Goal: Task Accomplishment & Management: Manage account settings

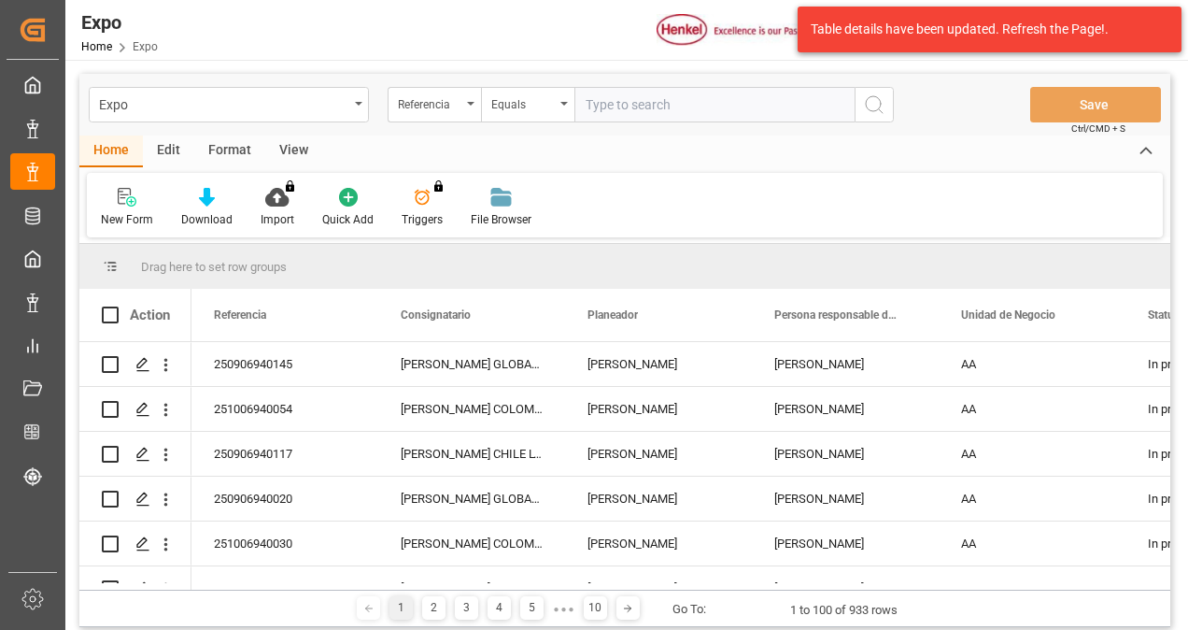
click at [605, 104] on input "text" at bounding box center [714, 104] width 280 height 35
type input "250806940198"
click at [865, 109] on icon "search button" at bounding box center [874, 104] width 22 height 22
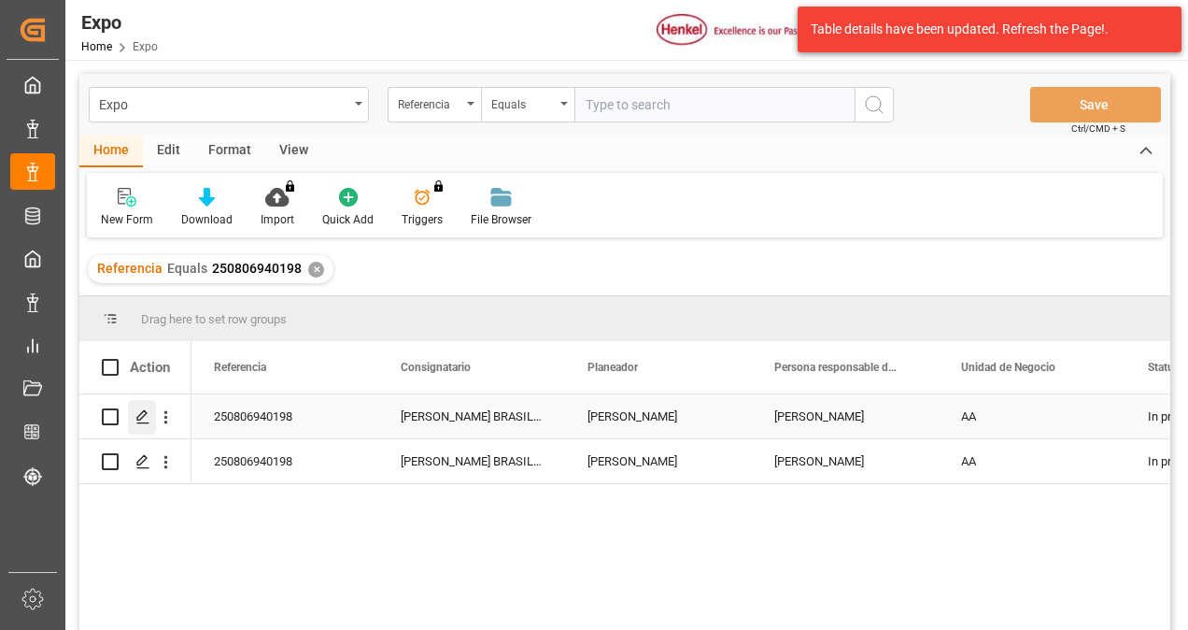
click at [148, 420] on icon "Press SPACE to select this row." at bounding box center [142, 416] width 15 height 15
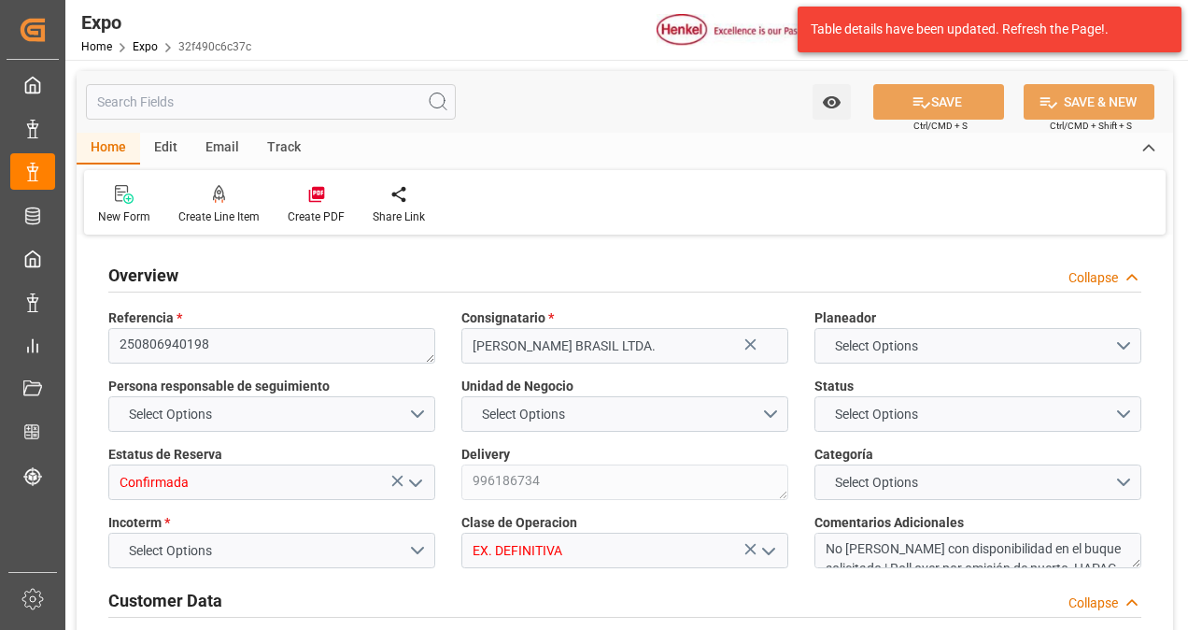
type textarea "250806940198"
type input "[PERSON_NAME] BRASIL LTDA."
type input "Confirmada"
type textarea "996186734"
type input "EX. DEFINITIVA"
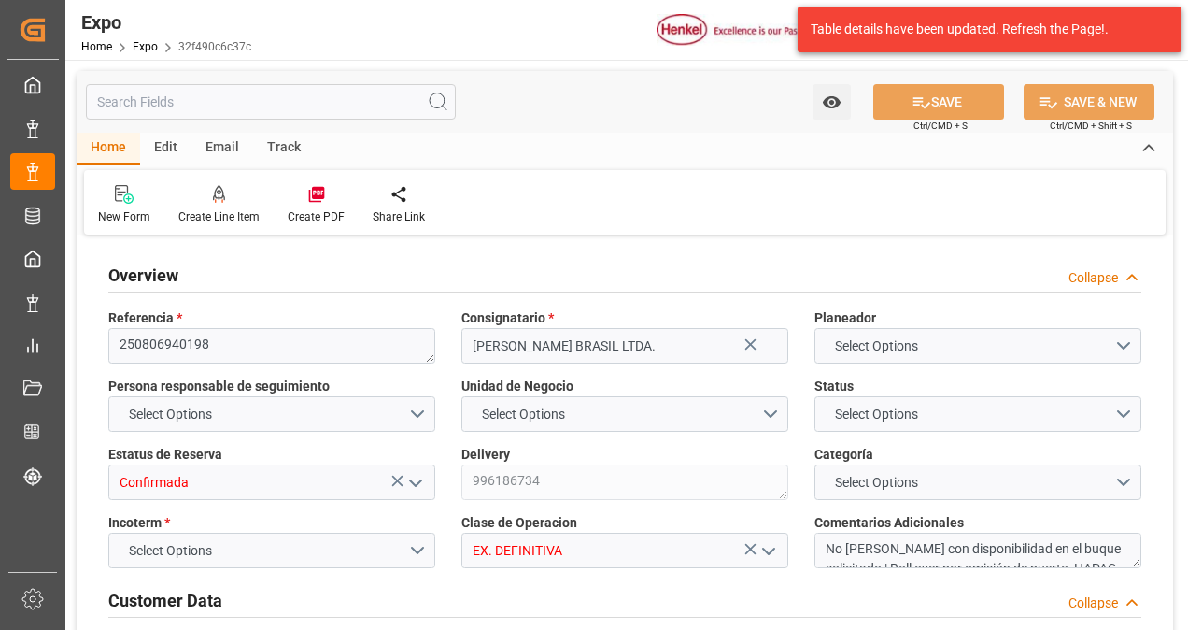
type textarea "No [PERSON_NAME] con disponibilidad en el buque solicitado | Roll over por omis…"
type textarea "69659242"
type textarea "0103"
type textarea "UACU8430690"
type input "[PERSON_NAME]"
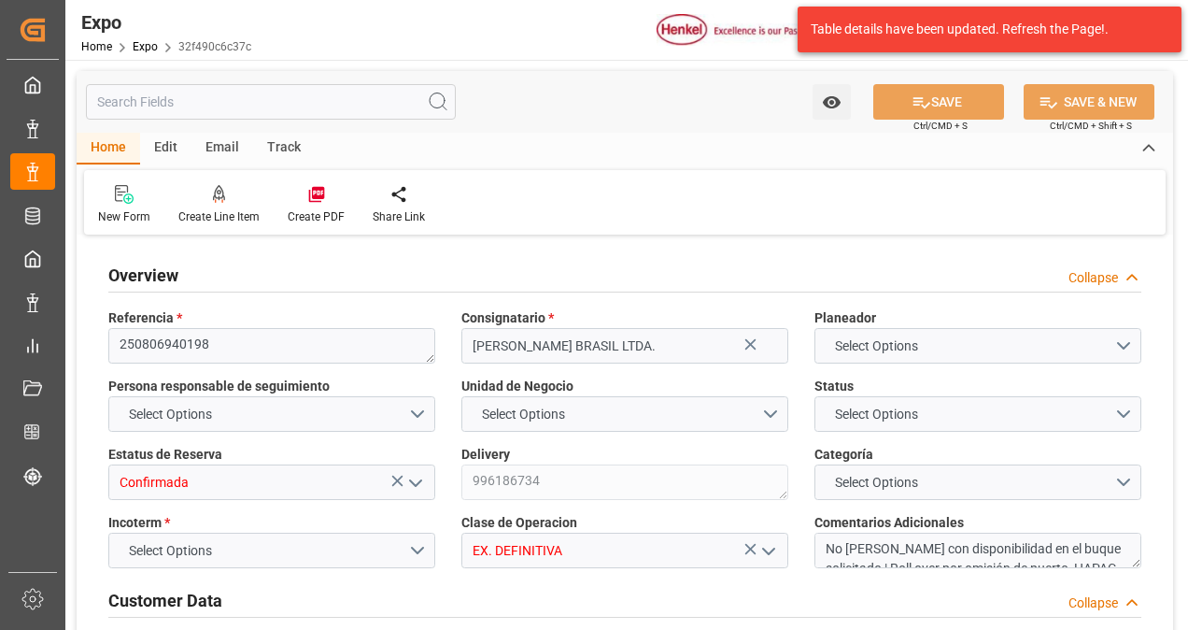
type textarea "25 81 3108 5001823"
type input "[PERSON_NAME]"
type input "MSC PHOENIX"
type textarea "2535S"
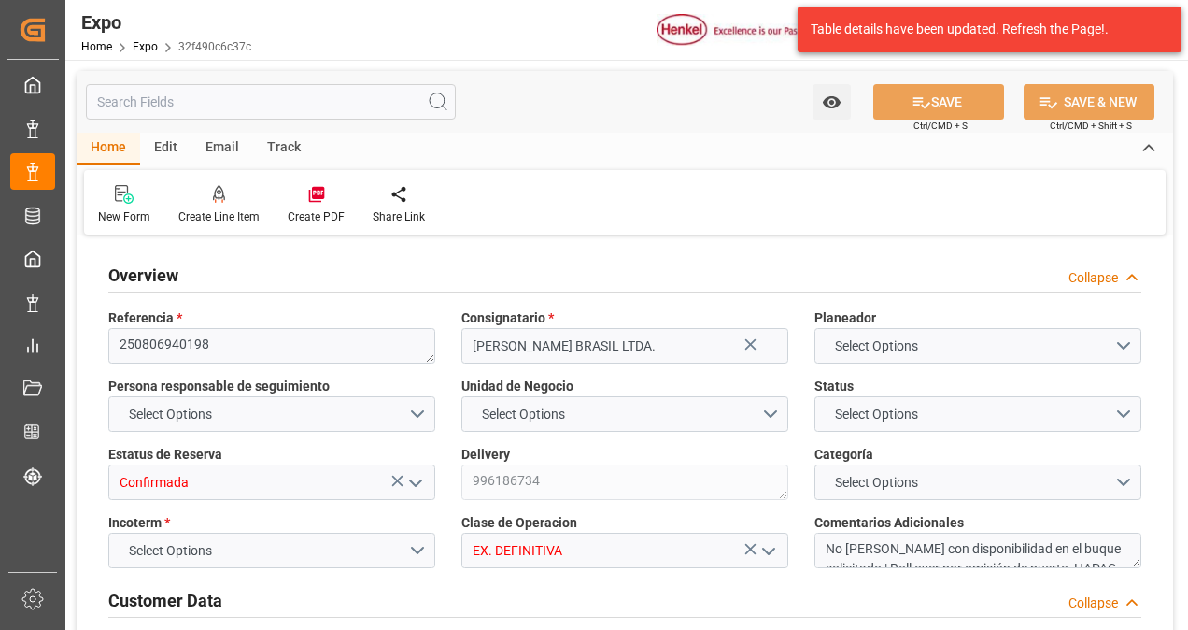
type textarea "2534S"
type input "Hapag [PERSON_NAME]"
type input "HLCU"
type input "Altamira"
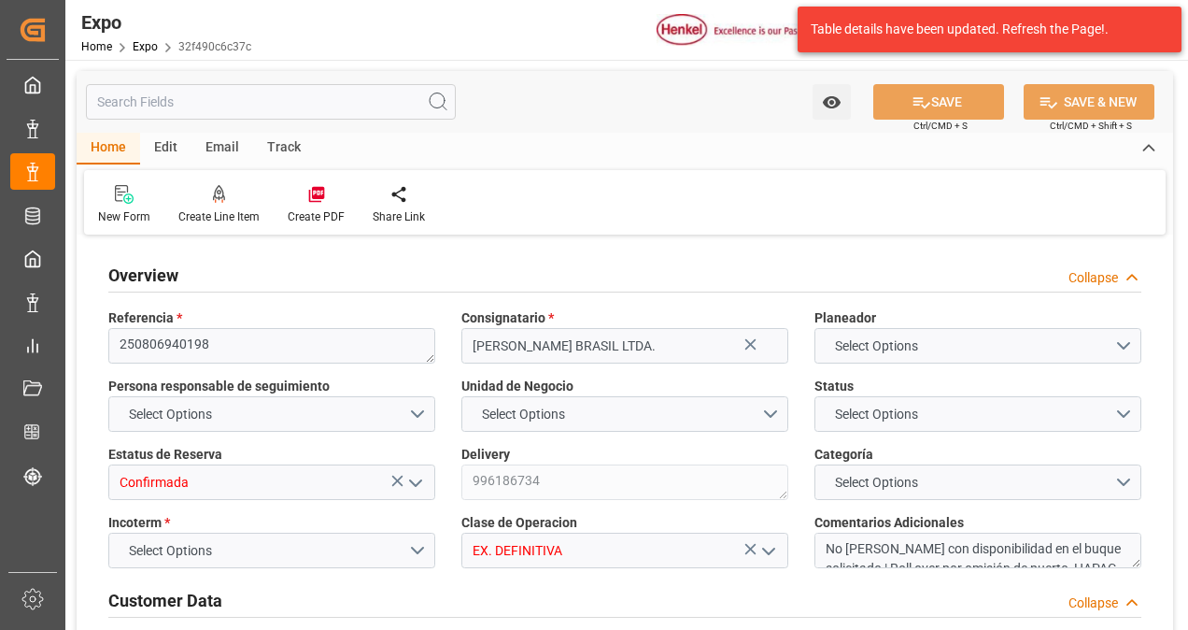
type input "[PERSON_NAME]"
type input "Omisión de Buque en [GEOGRAPHIC_DATA]"
type textarea "Hapag absorbe demoras"
type input "TRANSPORTES [PERSON_NAME] E HIJOS SA DE CV"
type textarea "[PERSON_NAME] [PERSON_NAME]"
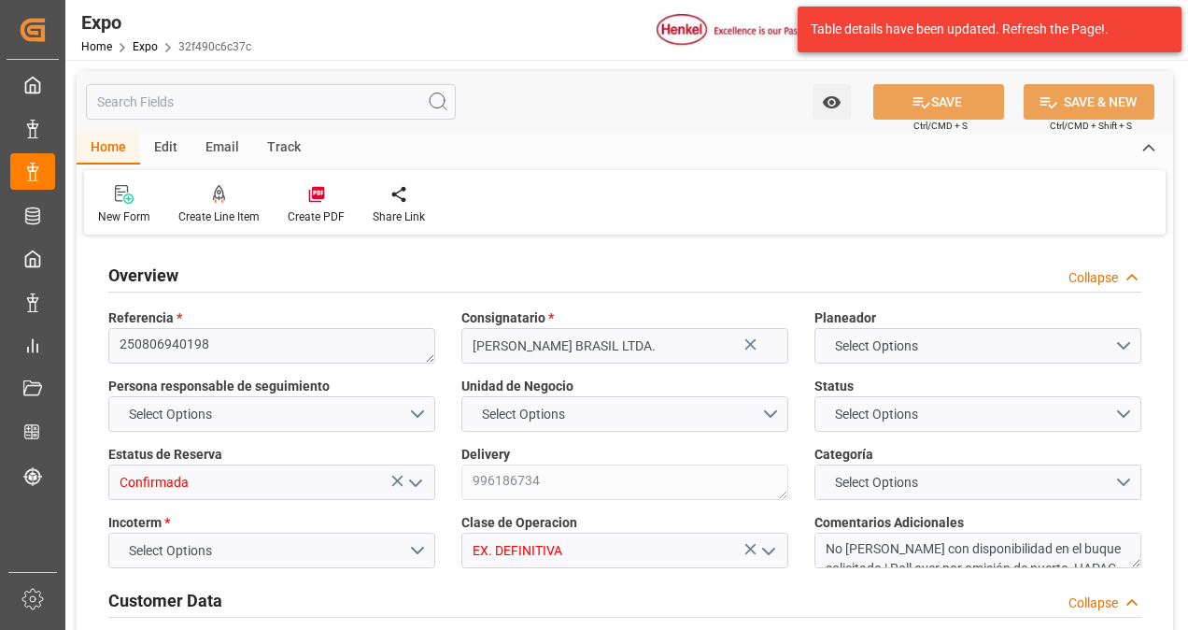
type textarea "14AL8R"
type textarea "TR-366"
type textarea "Logward System"
type input "ALTAMIRA"
type input "MX"
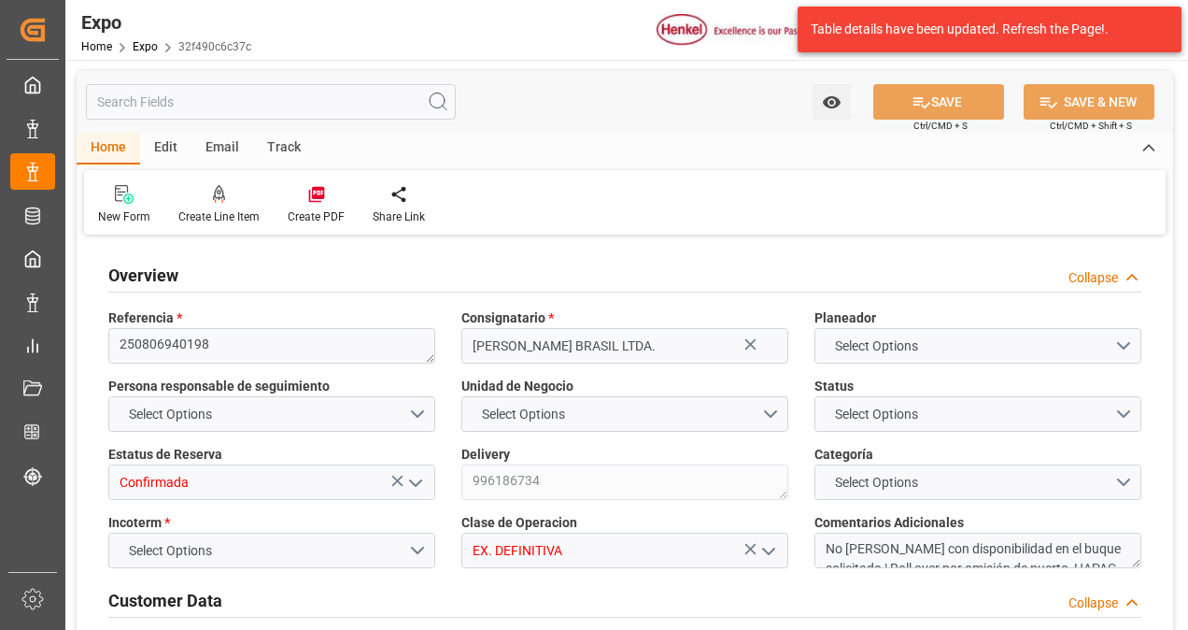
type input "TRUCK"
type input "VESSEL"
type input "[PERSON_NAME]"
type input "TRUCK"
type input "11025"
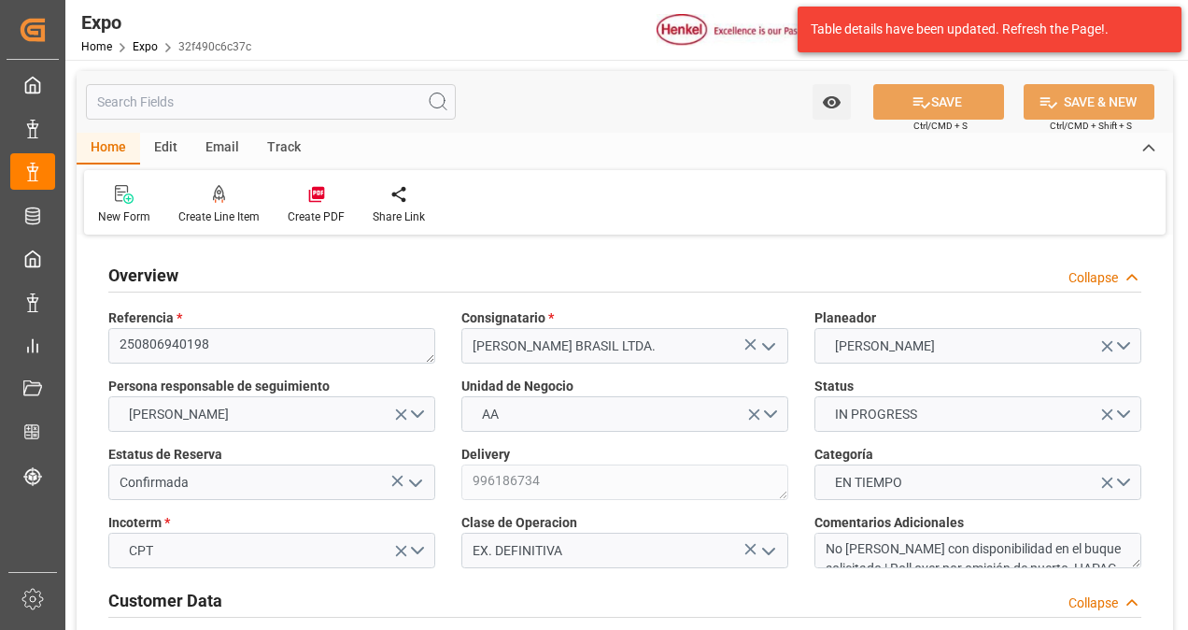
type input "11603.289"
type input "18"
type input "9349540"
type input "9267649"
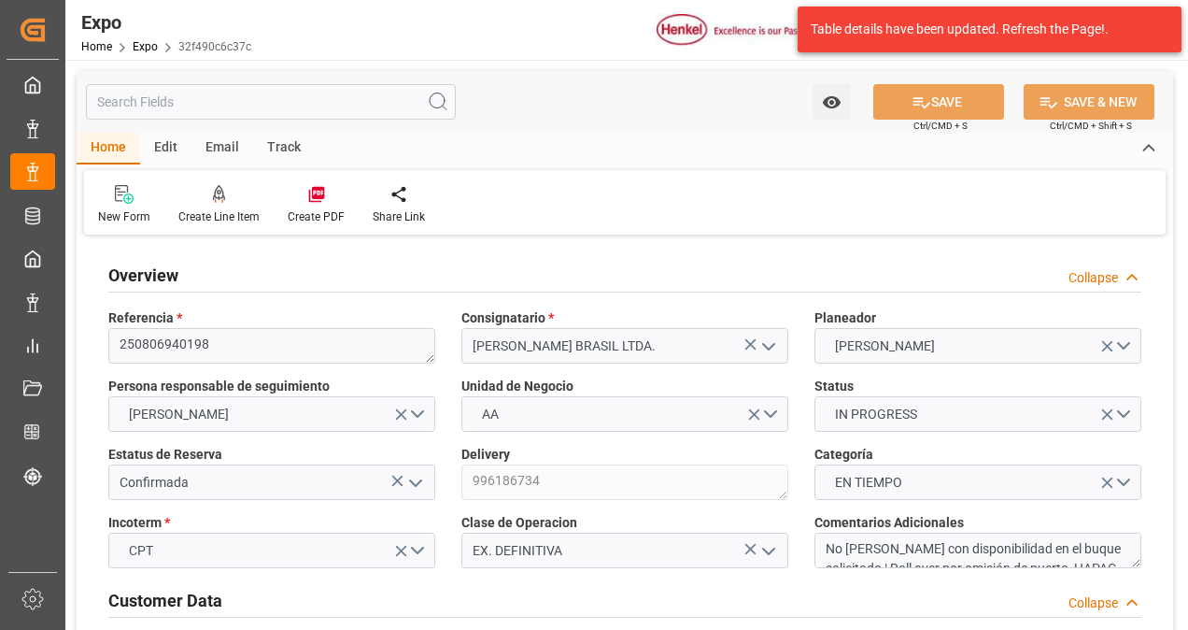
type input "MXATM"
type input "BRSSZ"
type input "9349540"
type input "[DATE]"
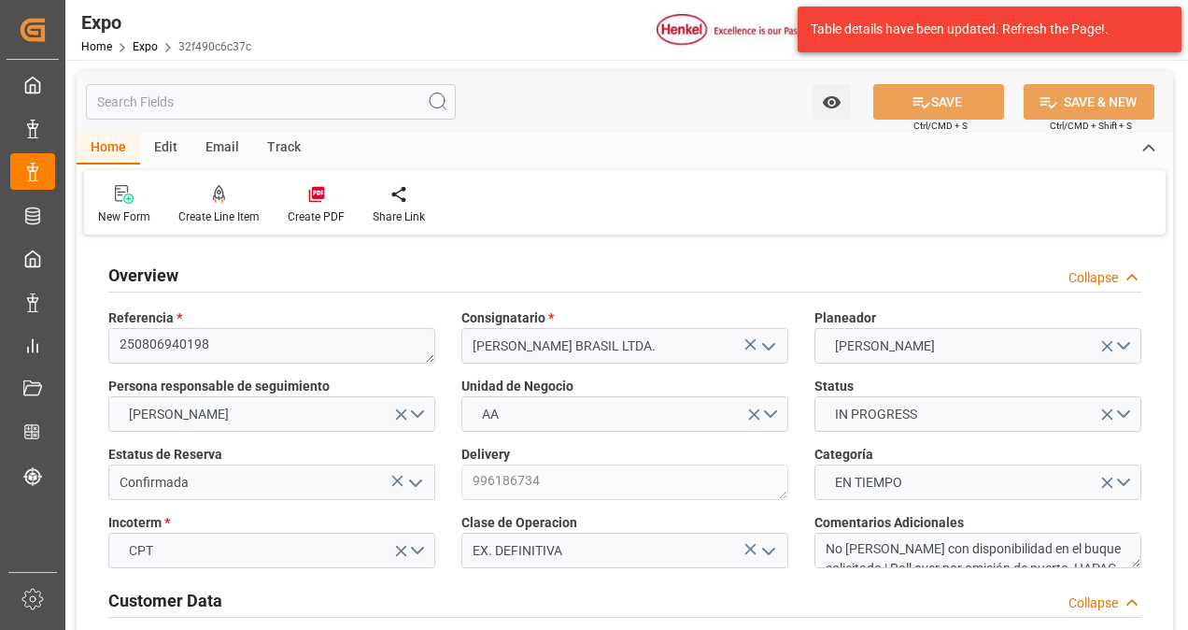
type input "[DATE]"
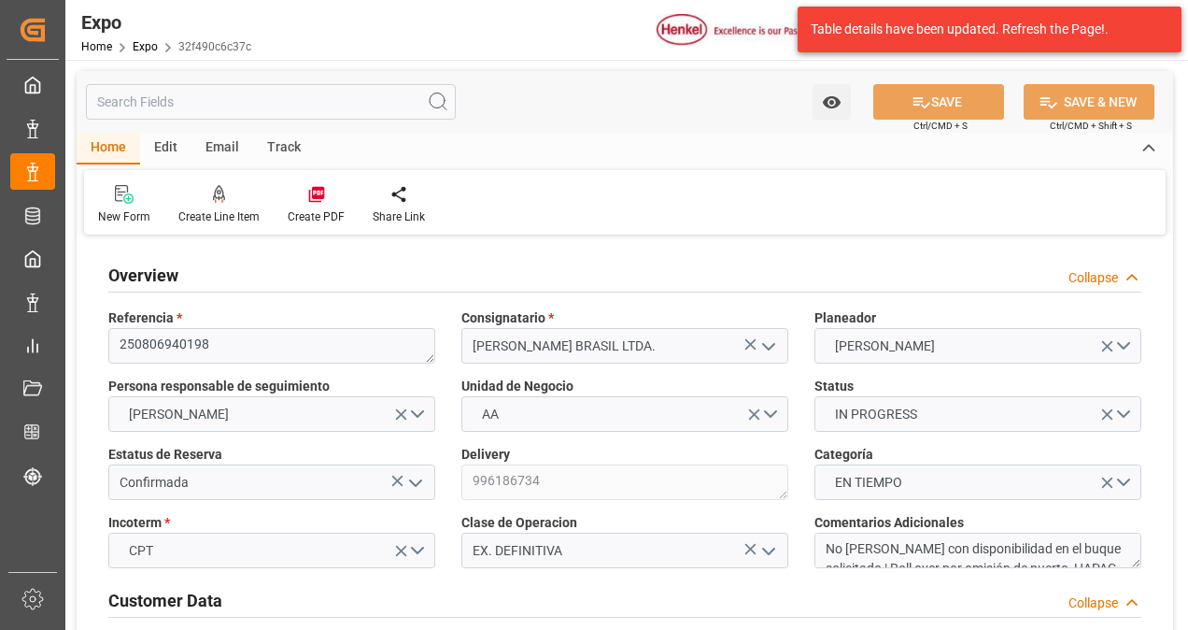
type input "[DATE] 08:00"
type input "[DATE]"
type input "[DATE] 13:26"
type input "[DATE]"
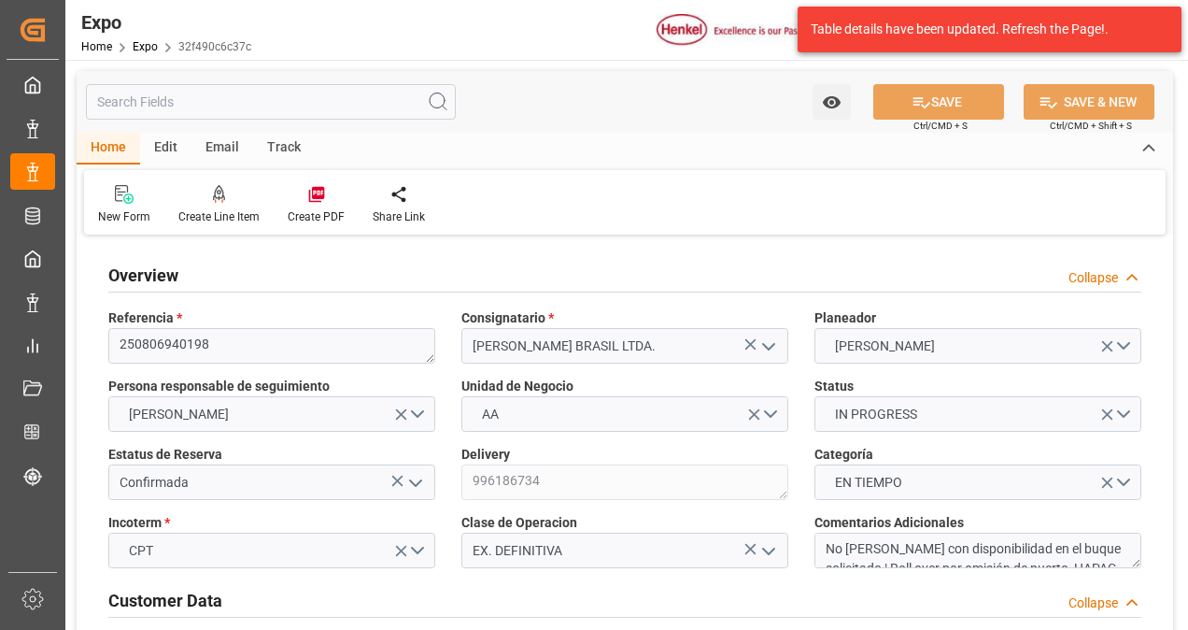
type input "[DATE]"
type input "[DATE] 10:00"
type input "[DATE] 00:00"
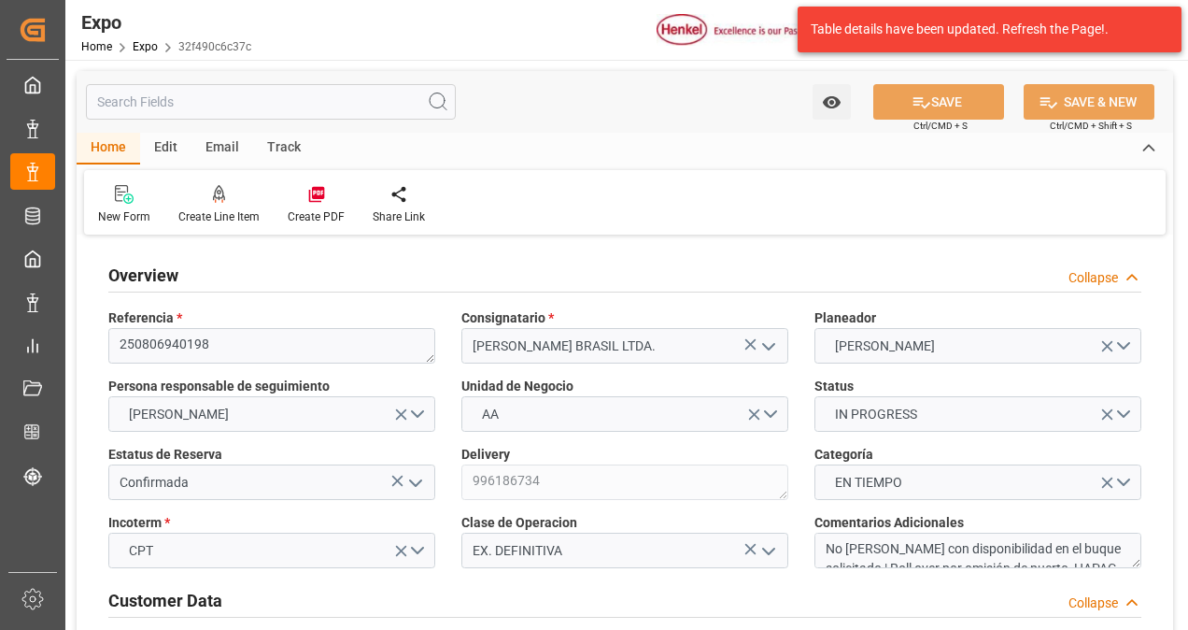
type input "[DATE] 11:18"
type input "[DATE] 19:00"
type input "[DATE] 00:00"
type input "[DATE] 21:48"
type input "[DATE] 08:27"
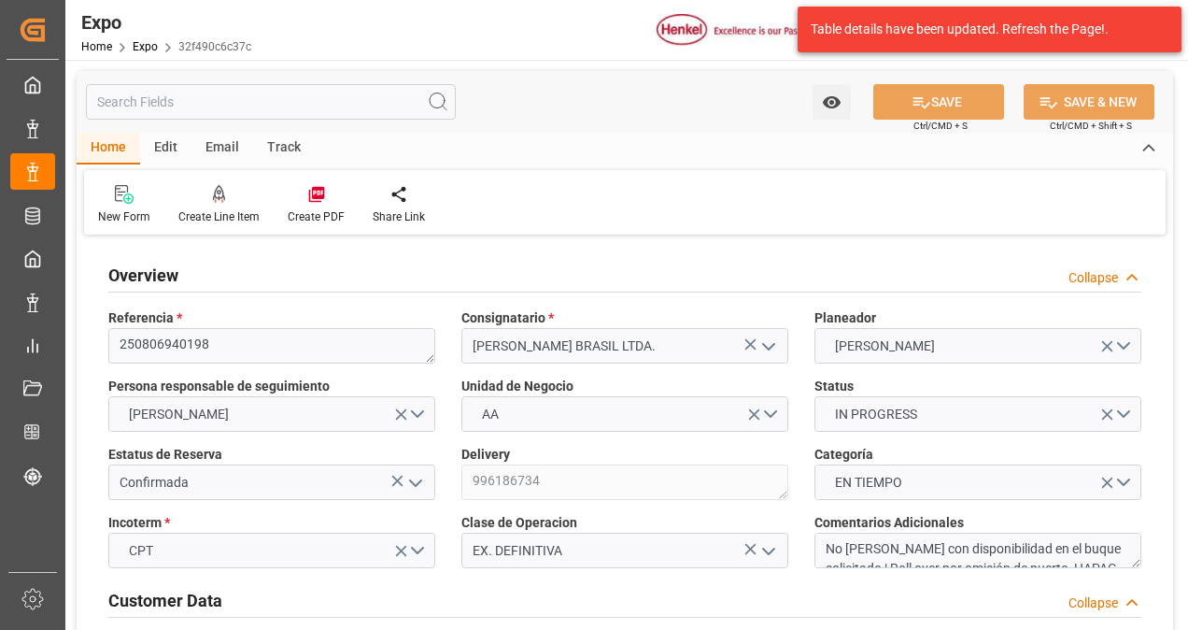
type input "[DATE] 10:36"
type input "[DATE] 11:00"
type input "[DATE] 11:41"
type input "[DATE] 19:00"
type input "[DATE] 09:13"
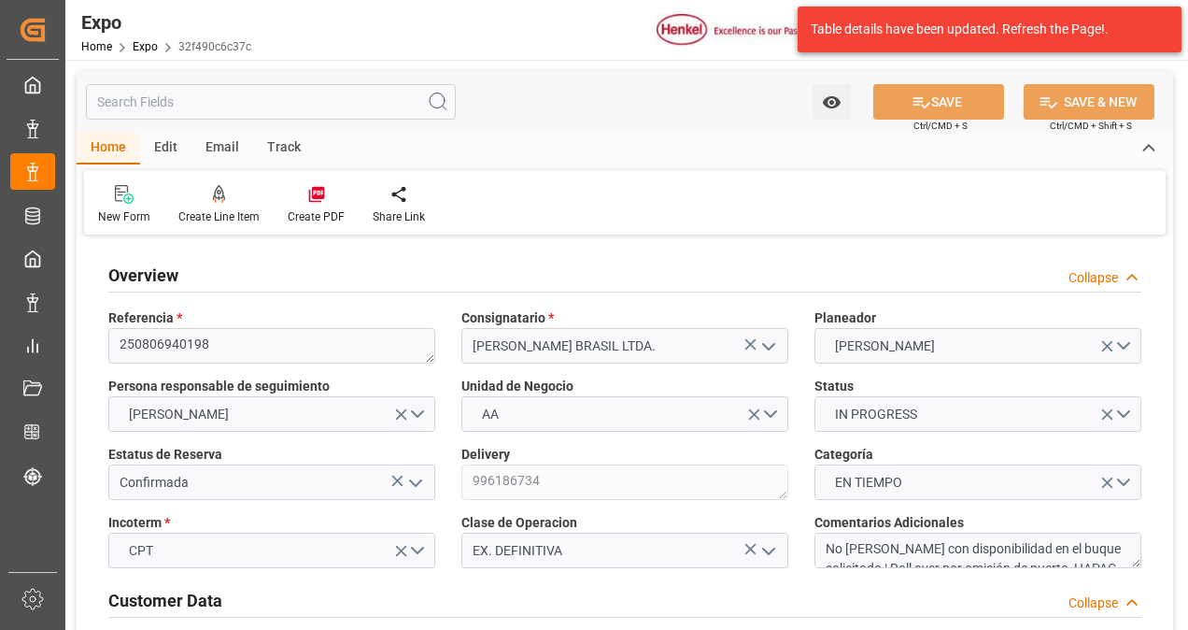
type input "[DATE] 09:13"
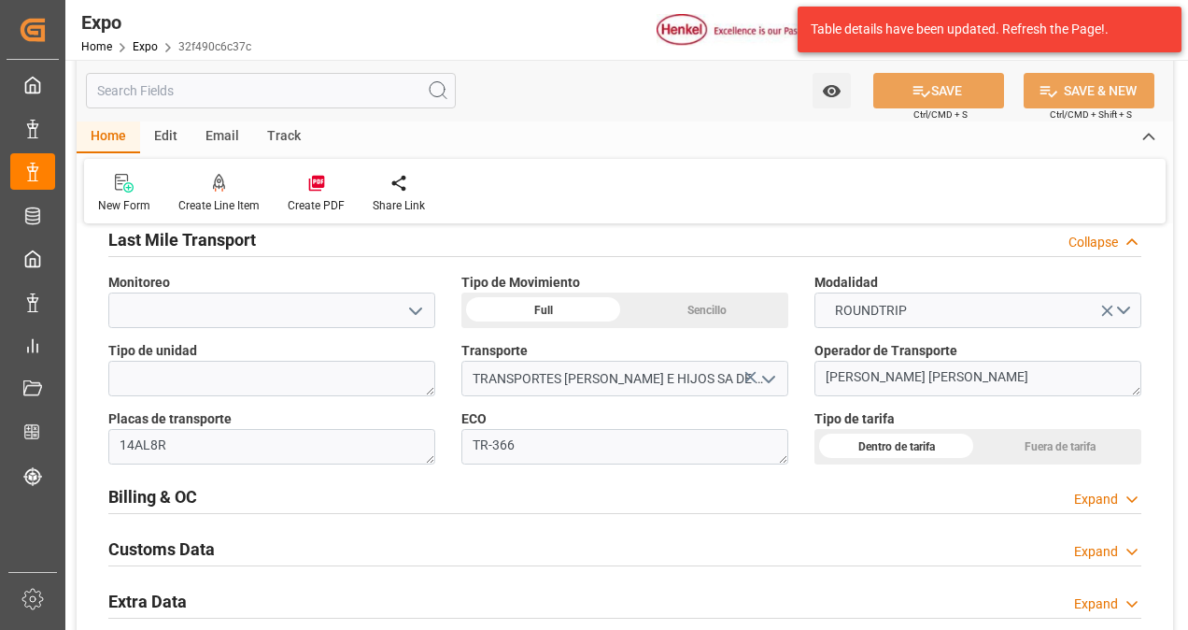
scroll to position [2896, 0]
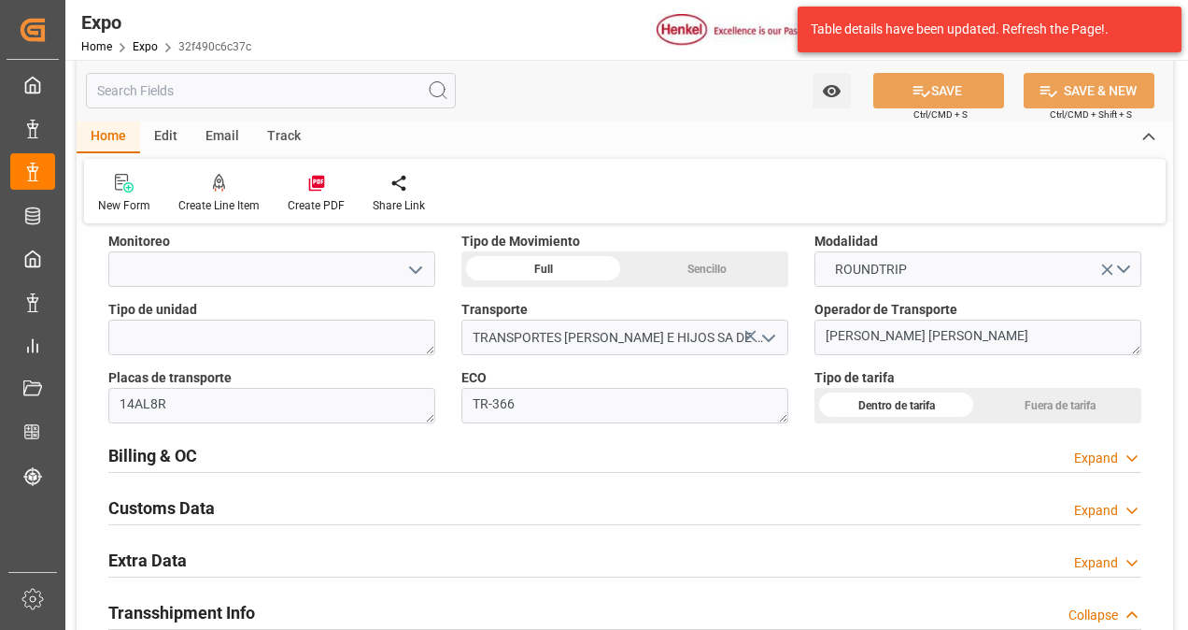
click at [385, 456] on div "Billing & OC Expand" at bounding box center [624, 453] width 1033 height 35
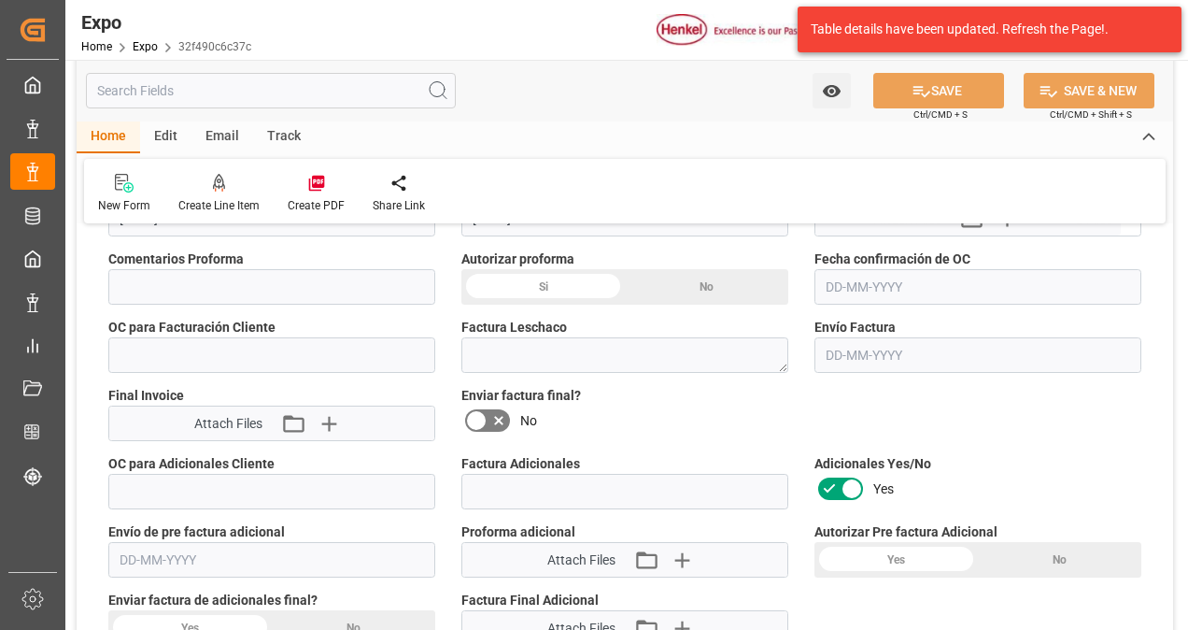
scroll to position [3176, 0]
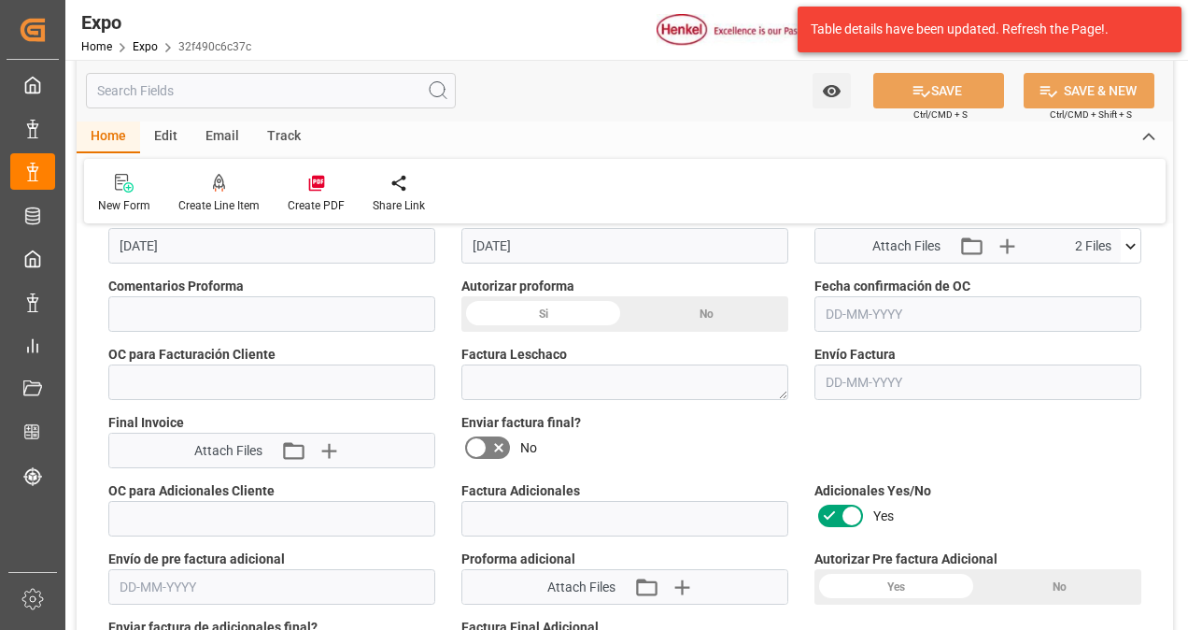
click at [548, 305] on div "Si" at bounding box center [542, 313] width 163 height 35
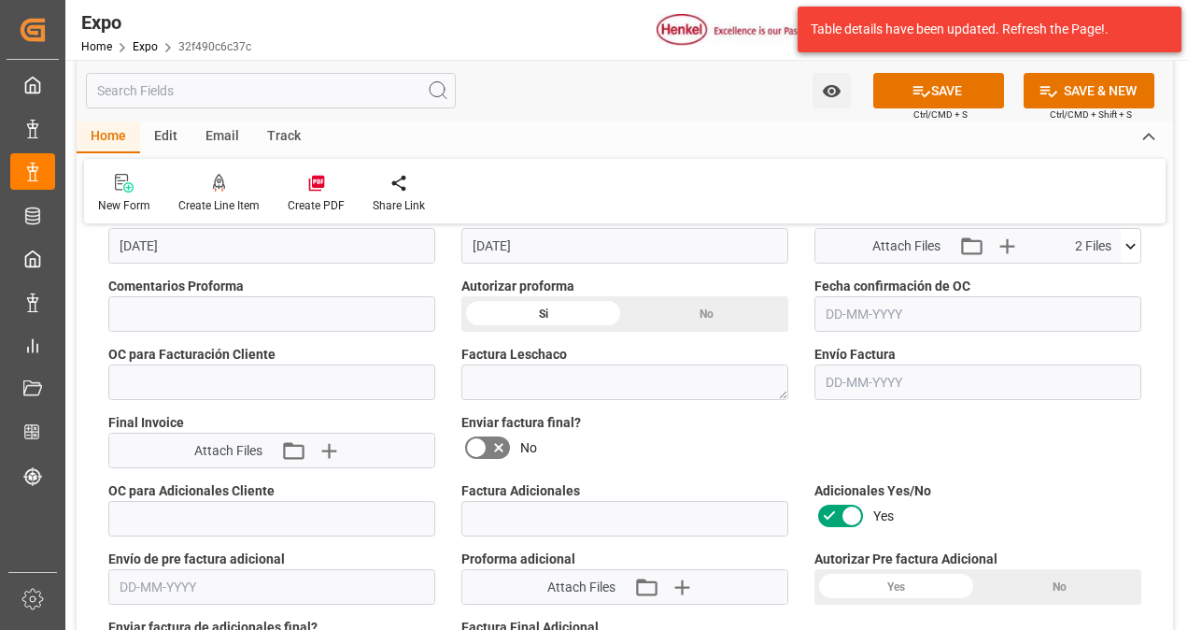
click at [873, 315] on input "text" at bounding box center [977, 313] width 327 height 35
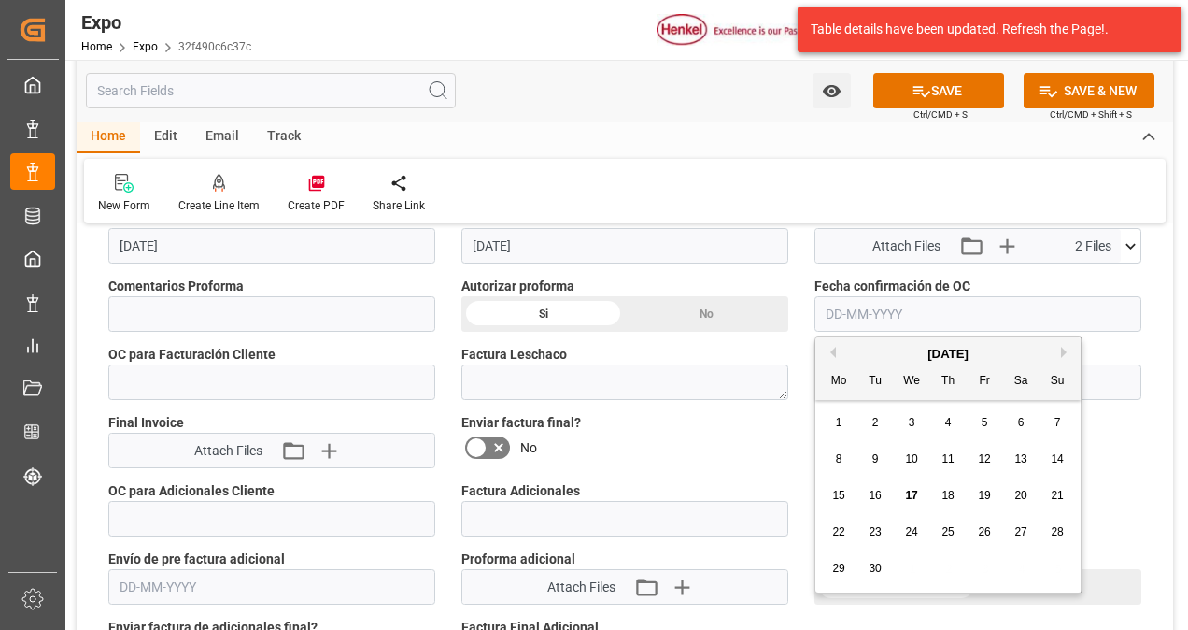
click at [913, 492] on span "17" at bounding box center [911, 495] width 12 height 13
type input "[DATE]"
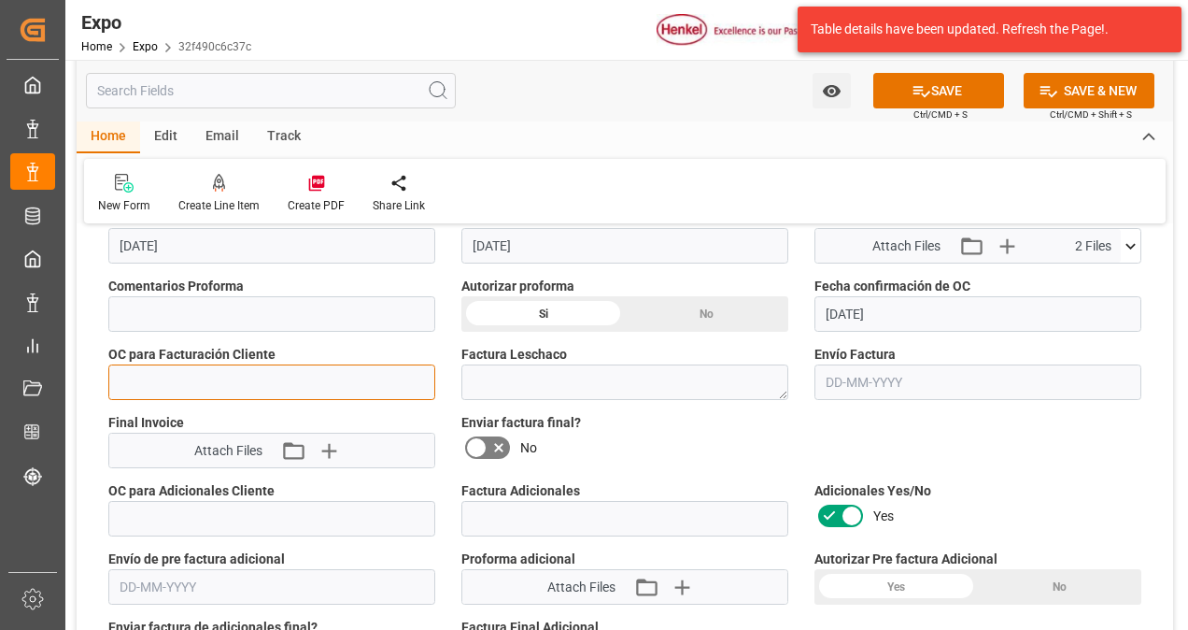
click at [272, 385] on input "text" at bounding box center [271, 381] width 327 height 35
paste input "4578582307"
type input "4578582307"
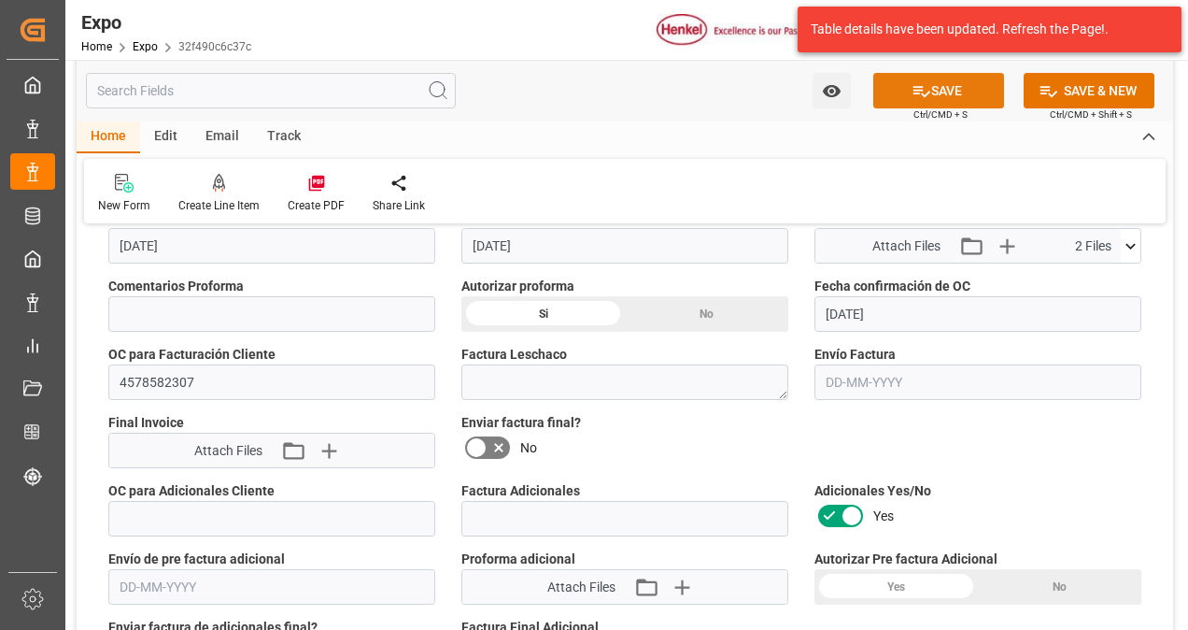
click at [953, 95] on button "SAVE" at bounding box center [938, 90] width 131 height 35
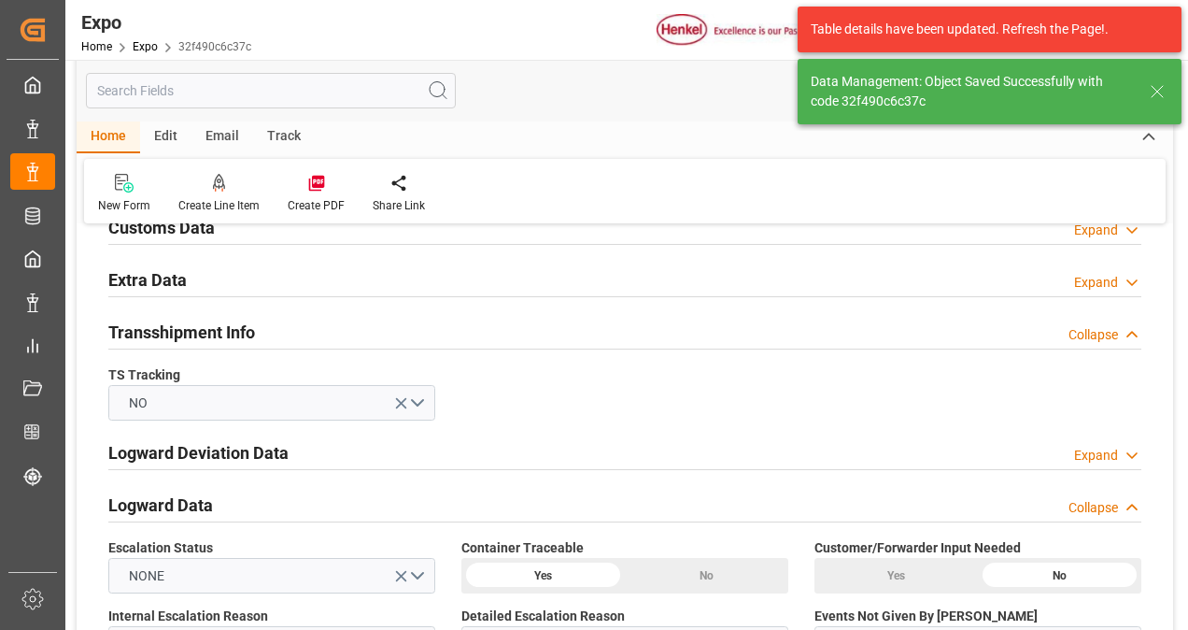
type textarea "[PERSON_NAME]"
type input "[DATE] 03:03"
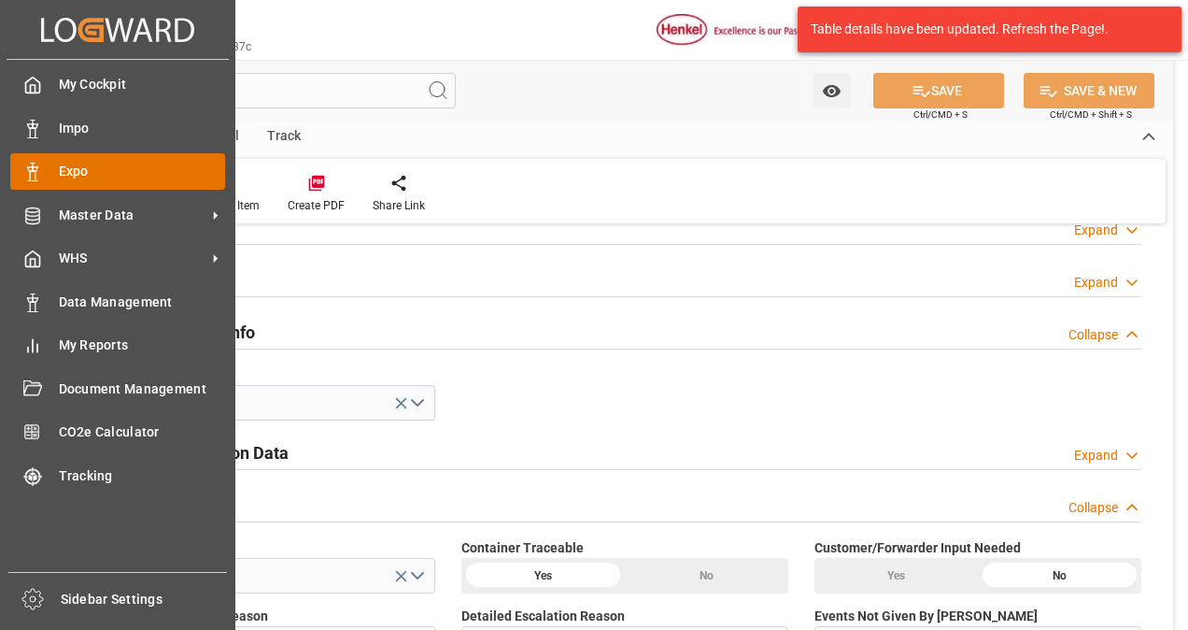
click at [65, 163] on span "Expo" at bounding box center [142, 172] width 167 height 20
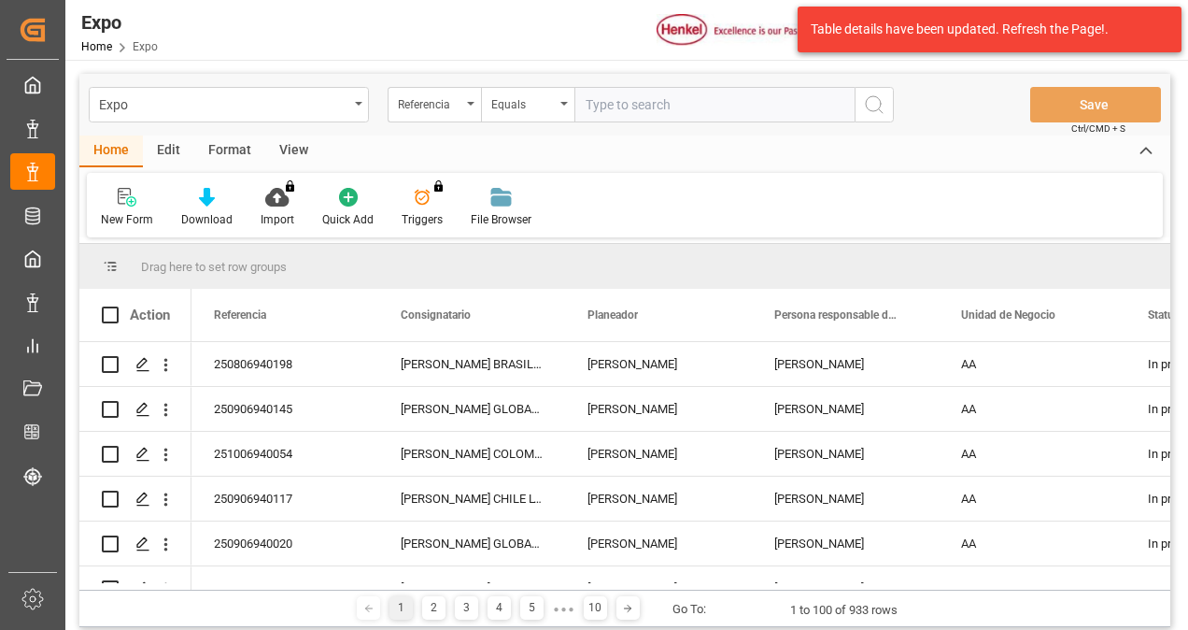
click at [605, 106] on input "text" at bounding box center [714, 104] width 280 height 35
type input "250906940117"
click at [869, 104] on icon "search button" at bounding box center [874, 104] width 22 height 22
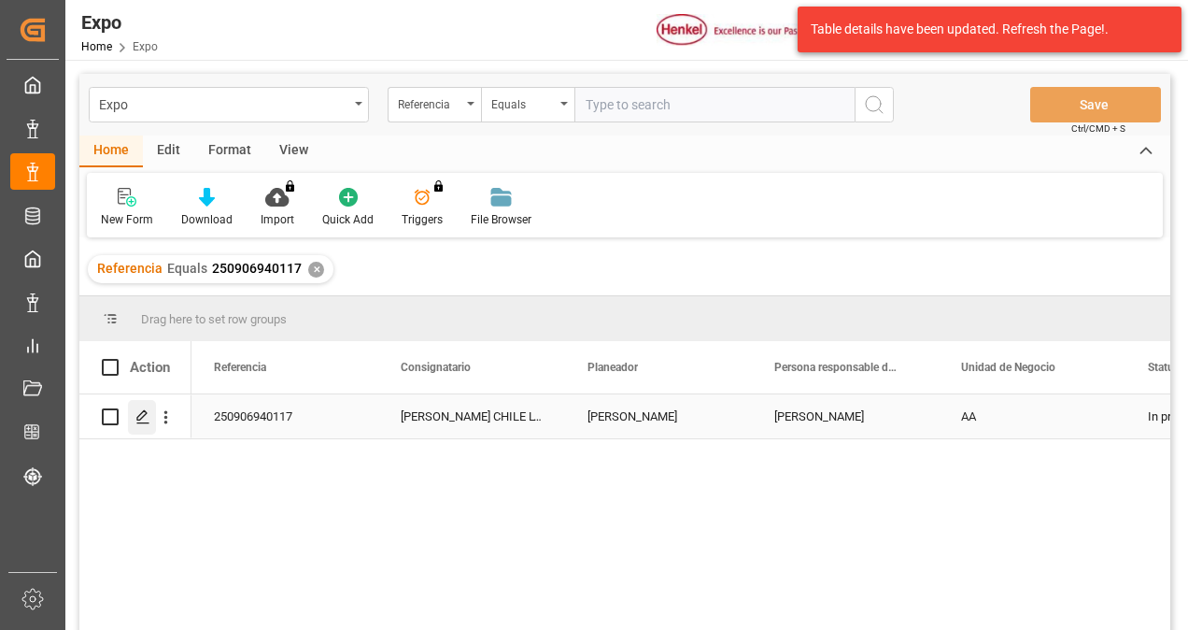
click at [144, 418] on icon "Press SPACE to select this row." at bounding box center [142, 416] width 15 height 15
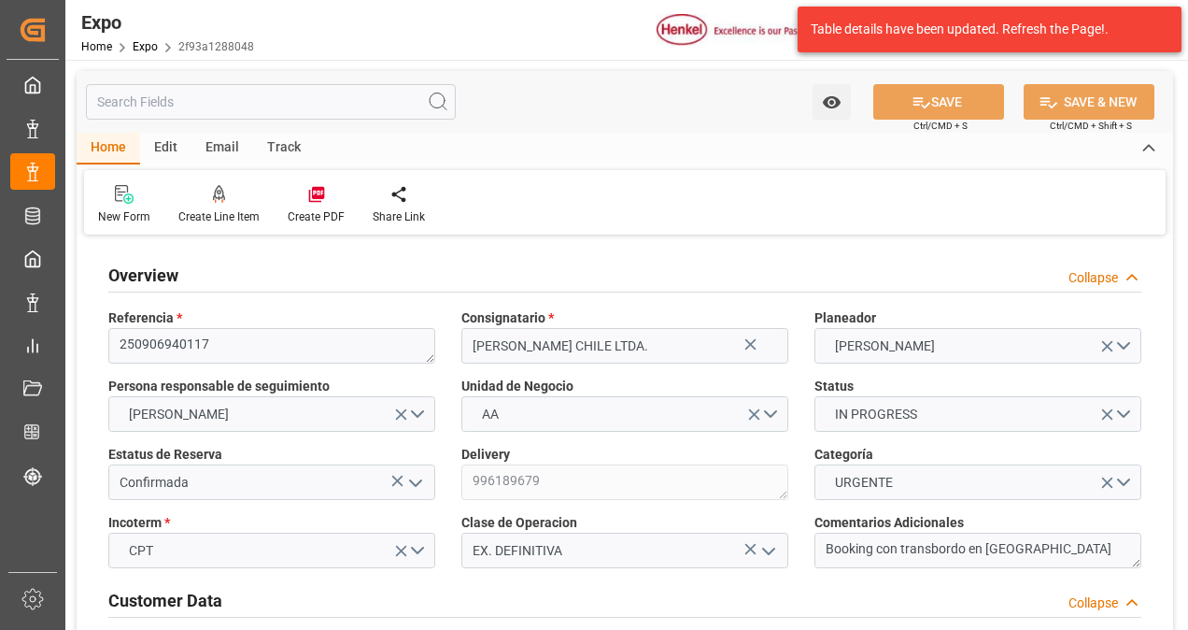
type input "2956.8"
type input "5479.92"
type input "10"
type input "9975636"
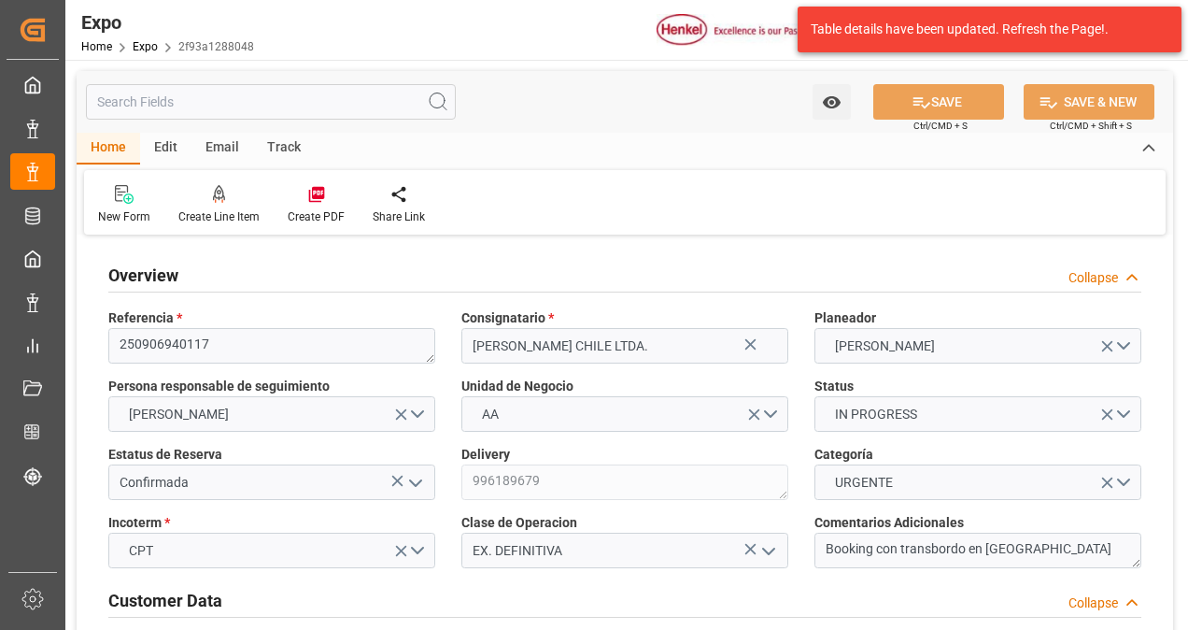
type input "MXZLO"
type input "CLSAI"
type input "[DATE]"
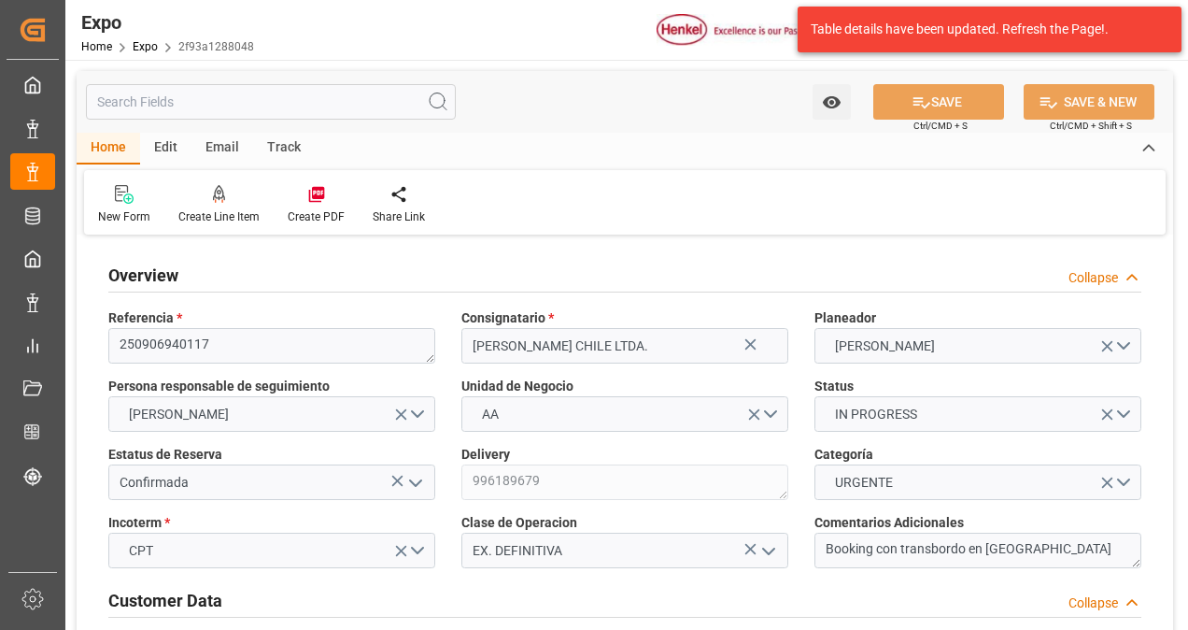
type input "[DATE]"
type input "[DATE] 00:00"
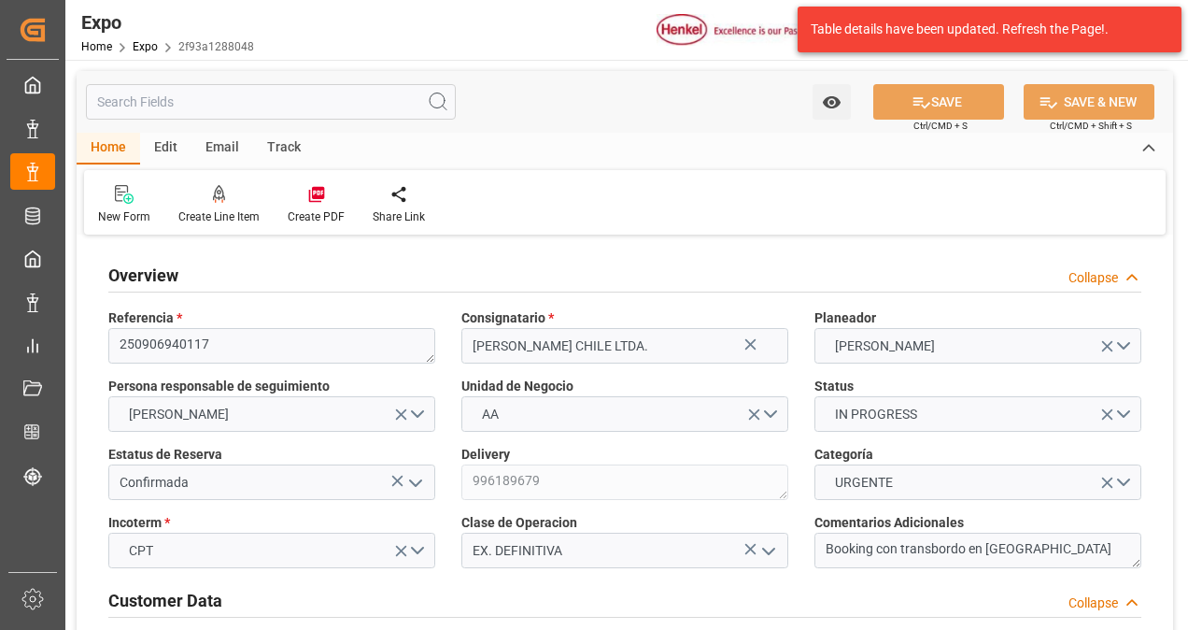
type input "[DATE]"
type input "[DATE] 03:13"
type input "[DATE]"
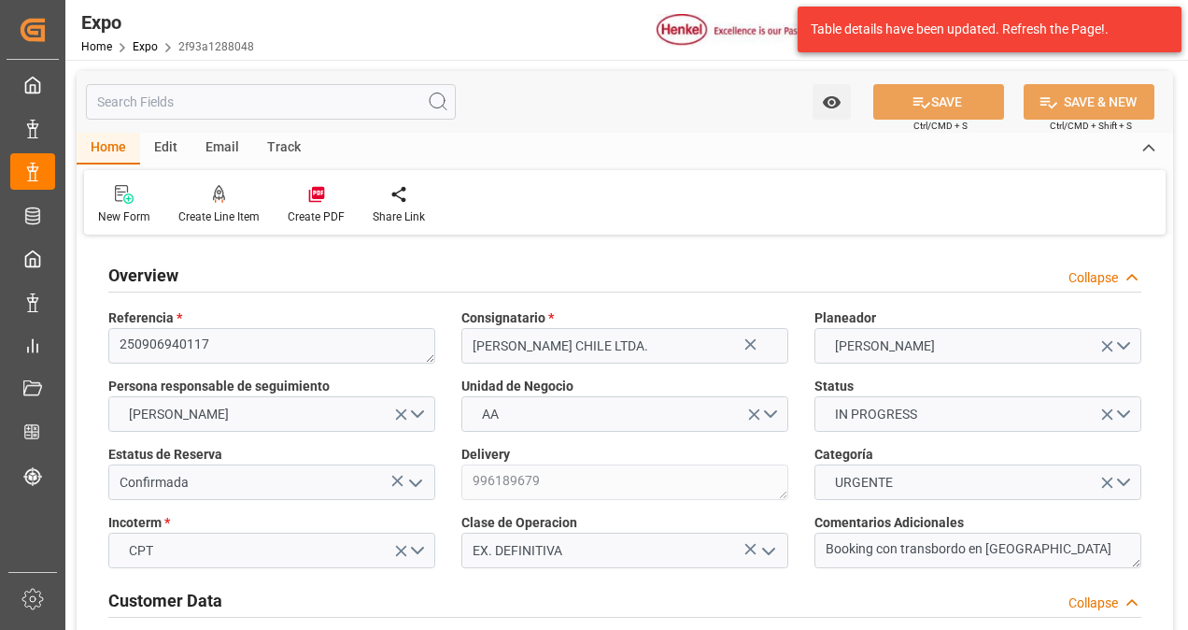
type input "[DATE]"
type input "[DATE] 01:00"
type input "[DATE] 00:00"
type input "[DATE] 07:12"
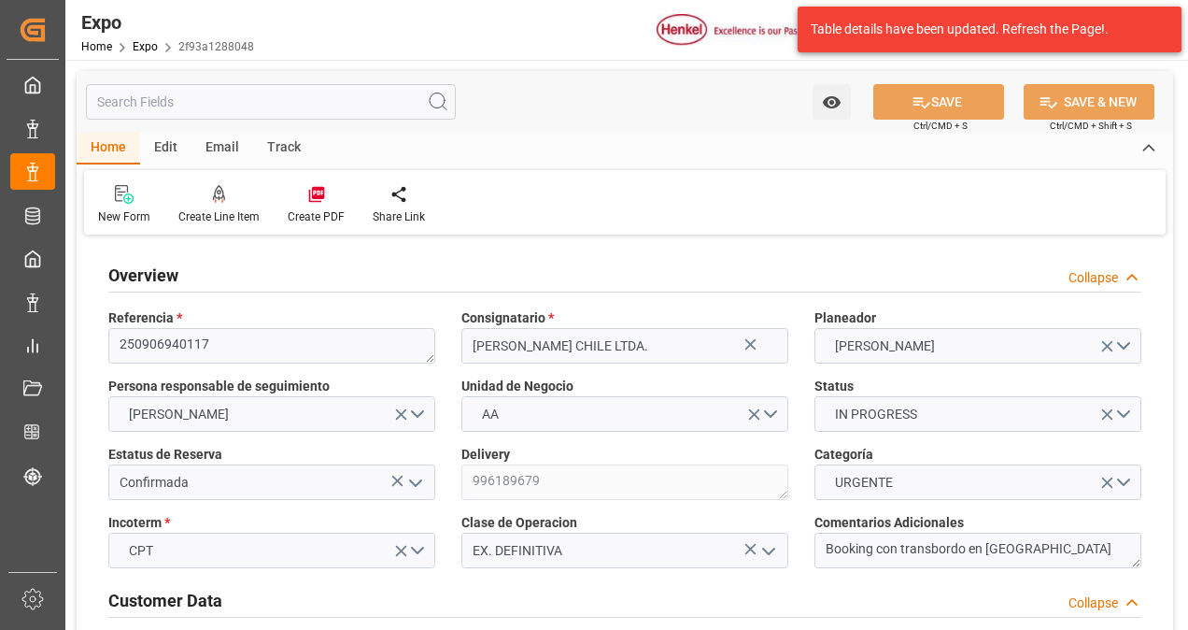
type input "[DATE] 08:00"
type input "[DATE] 00:00"
type input "[DATE] 01:27"
type input "[DATE] 09:07"
type input "[DATE] 02:00"
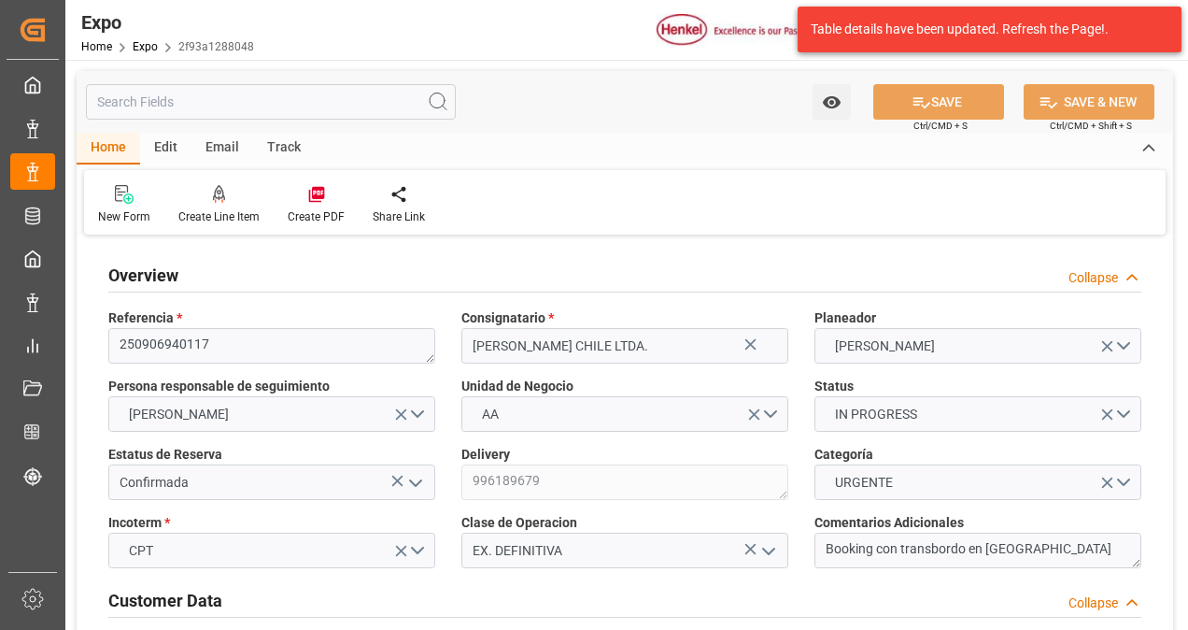
type input "[DATE] 07:53"
type input "[DATE] 17:00"
type input "[DATE] 12:00"
type input "[DATE] 05:05"
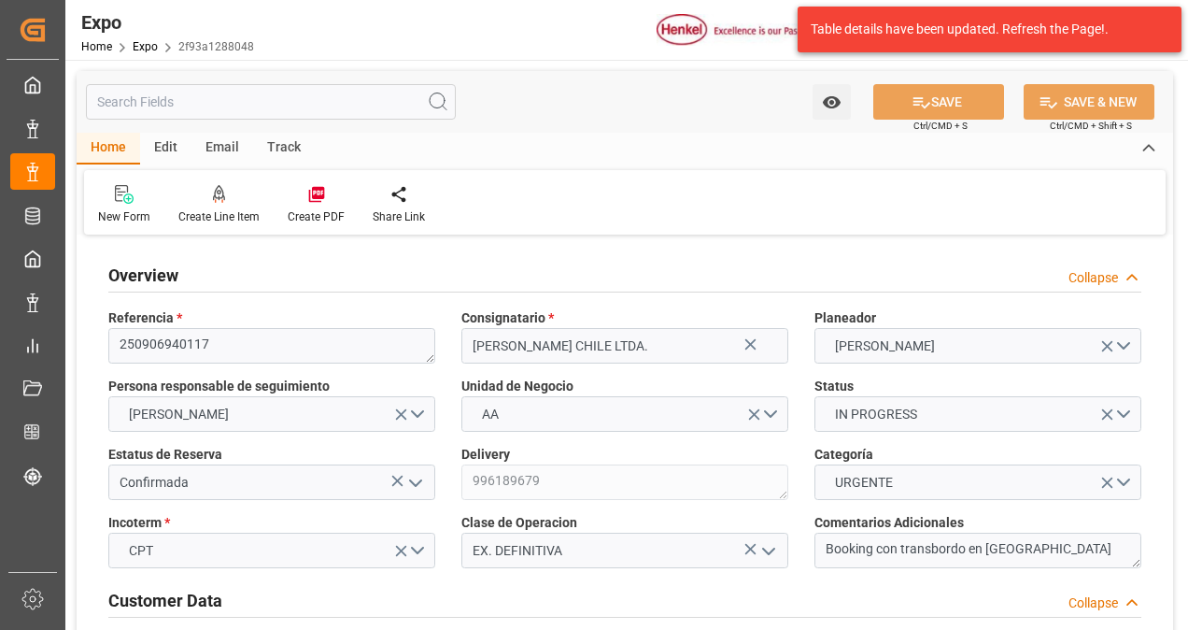
type input "[DATE] 05:00"
type input "[DATE] 08:00"
type input "[DATE] 07:20"
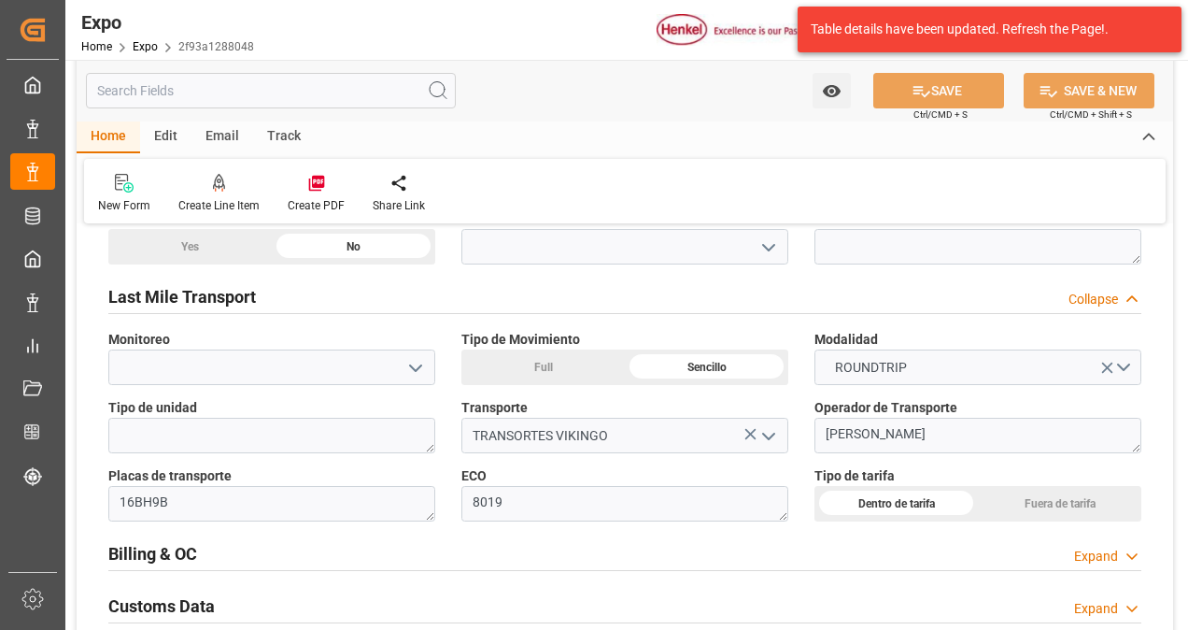
scroll to position [2709, 0]
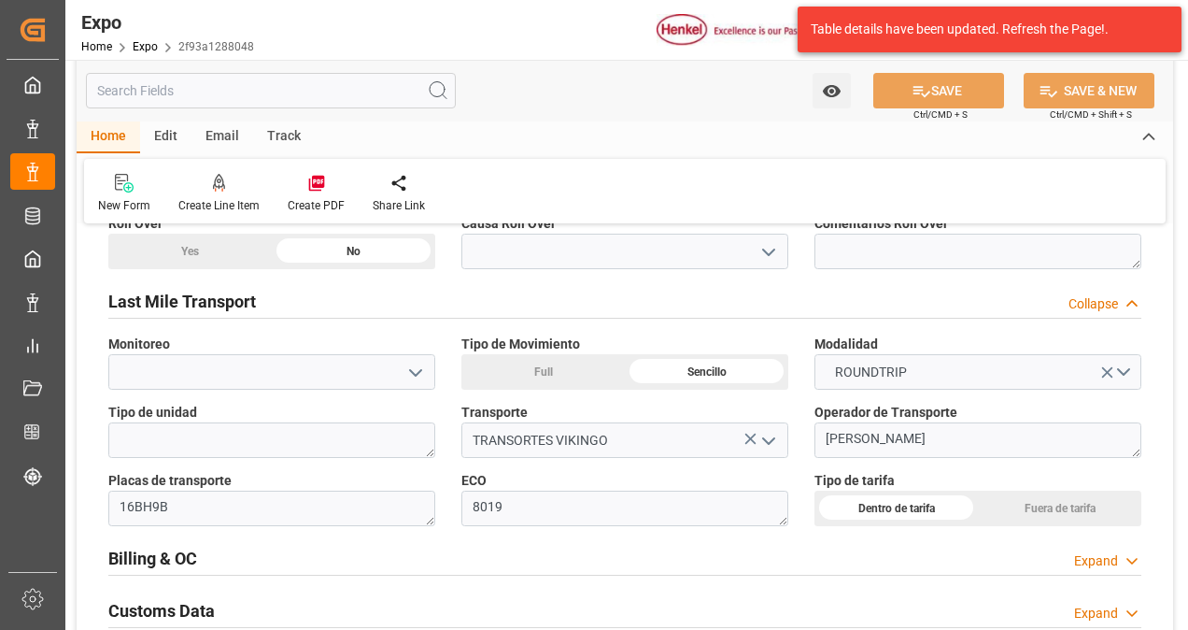
click at [253, 547] on div "Billing & OC Expand" at bounding box center [624, 556] width 1033 height 35
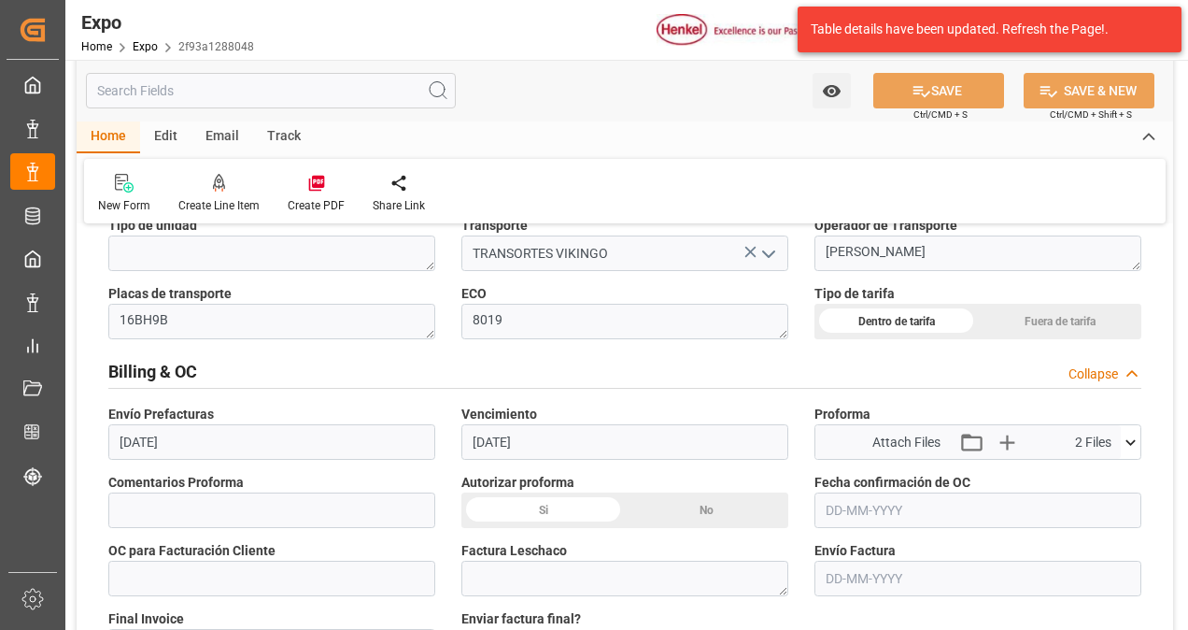
scroll to position [3082, 0]
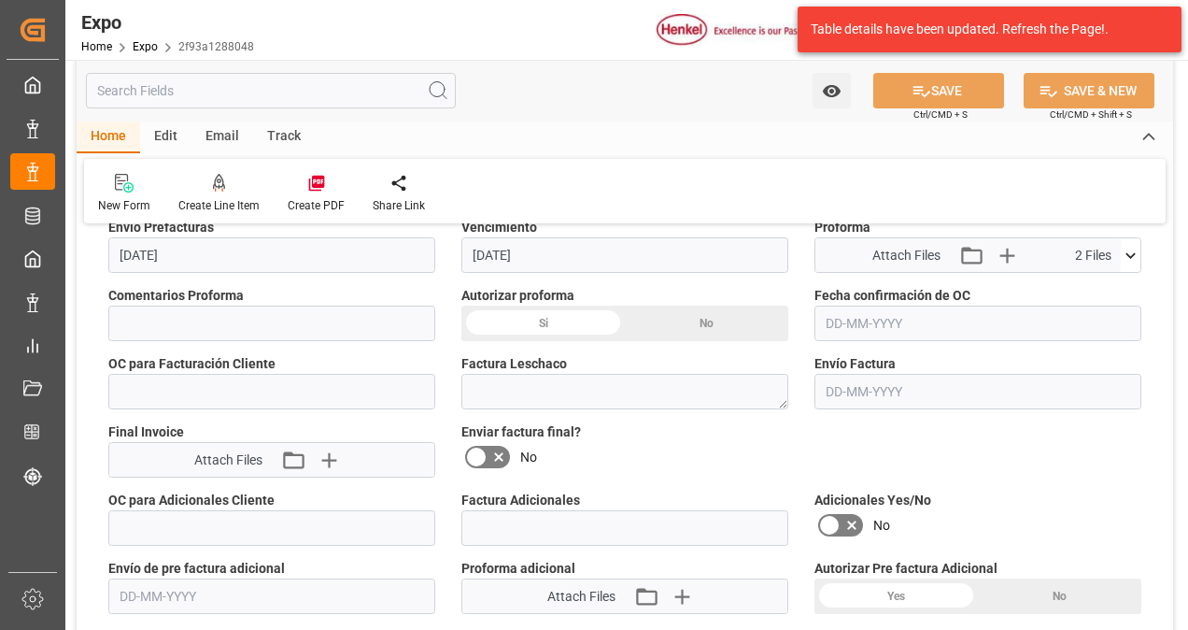
click at [542, 305] on div "Si" at bounding box center [542, 322] width 163 height 35
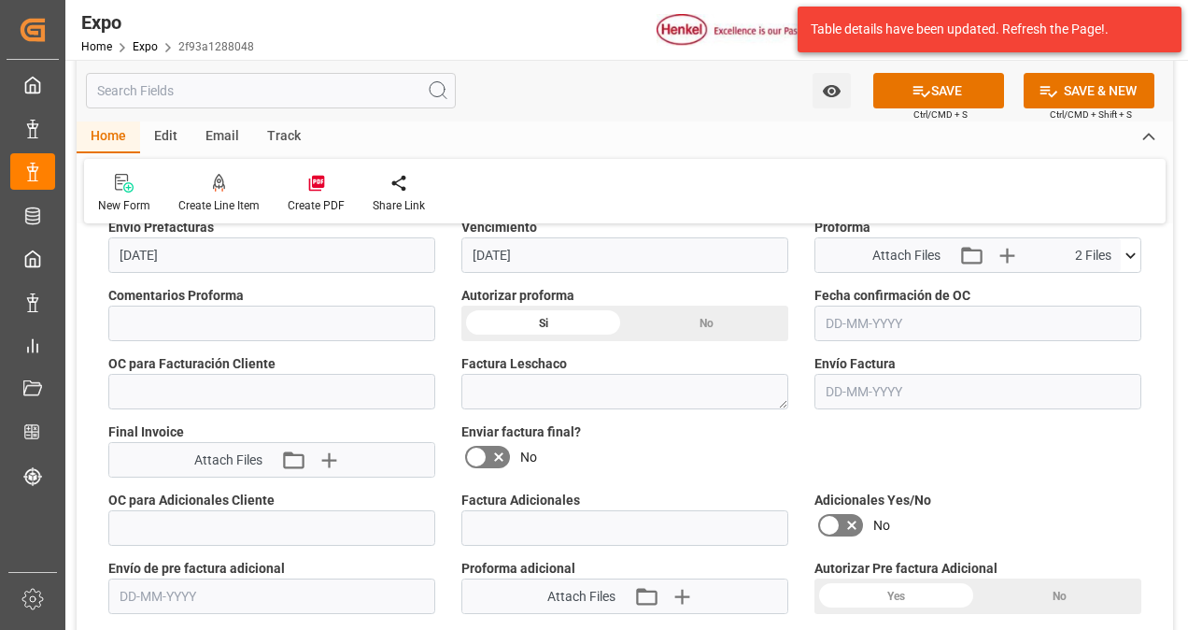
click at [836, 310] on input "text" at bounding box center [977, 322] width 327 height 35
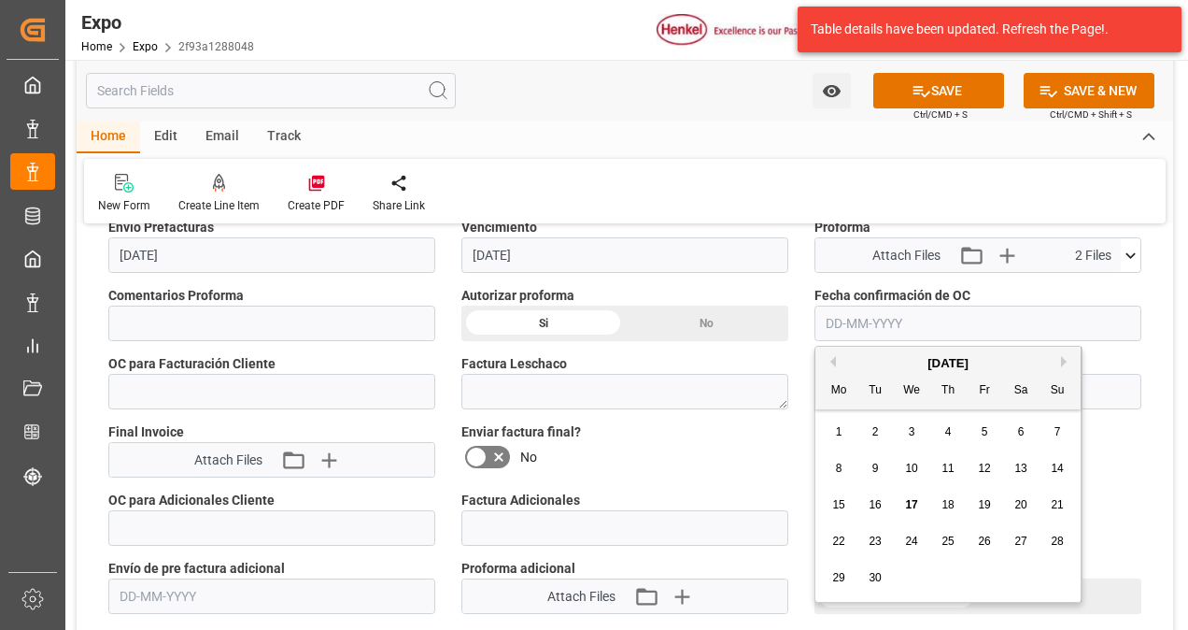
click at [912, 503] on span "17" at bounding box center [911, 504] width 12 height 13
type input "[DATE]"
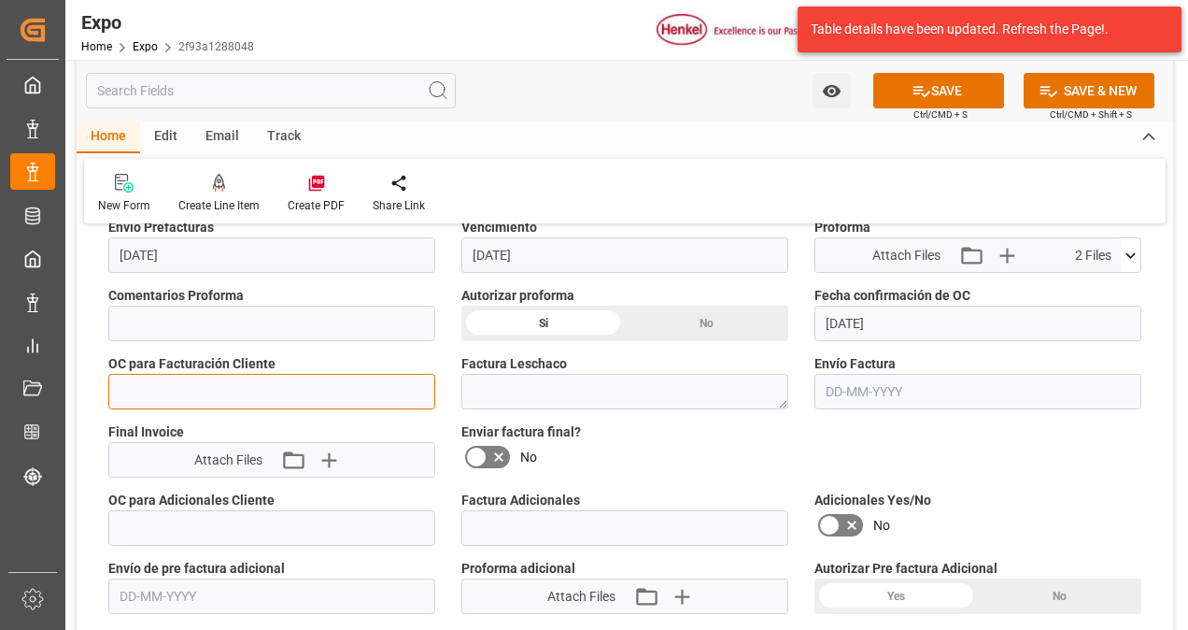
click at [204, 377] on input "text" at bounding box center [271, 391] width 327 height 35
click at [269, 383] on input "text" at bounding box center [271, 391] width 327 height 35
paste input "4578582310"
type input "4578582310"
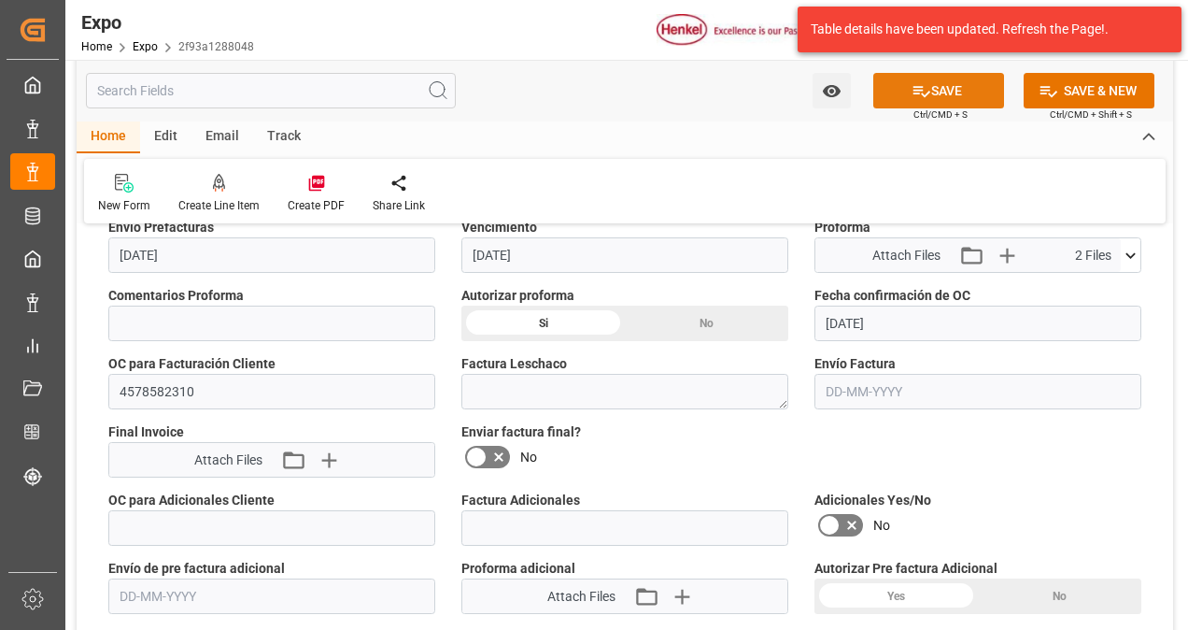
click at [939, 90] on button "SAVE" at bounding box center [938, 90] width 131 height 35
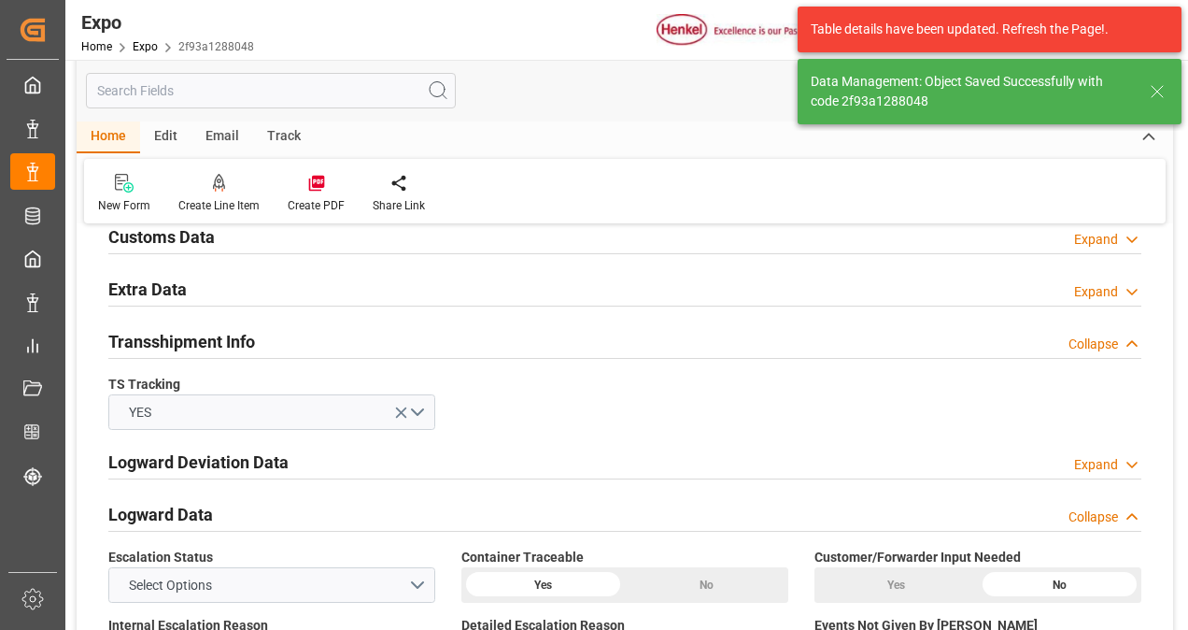
type textarea "[PERSON_NAME]"
type input "[DATE] 03:05"
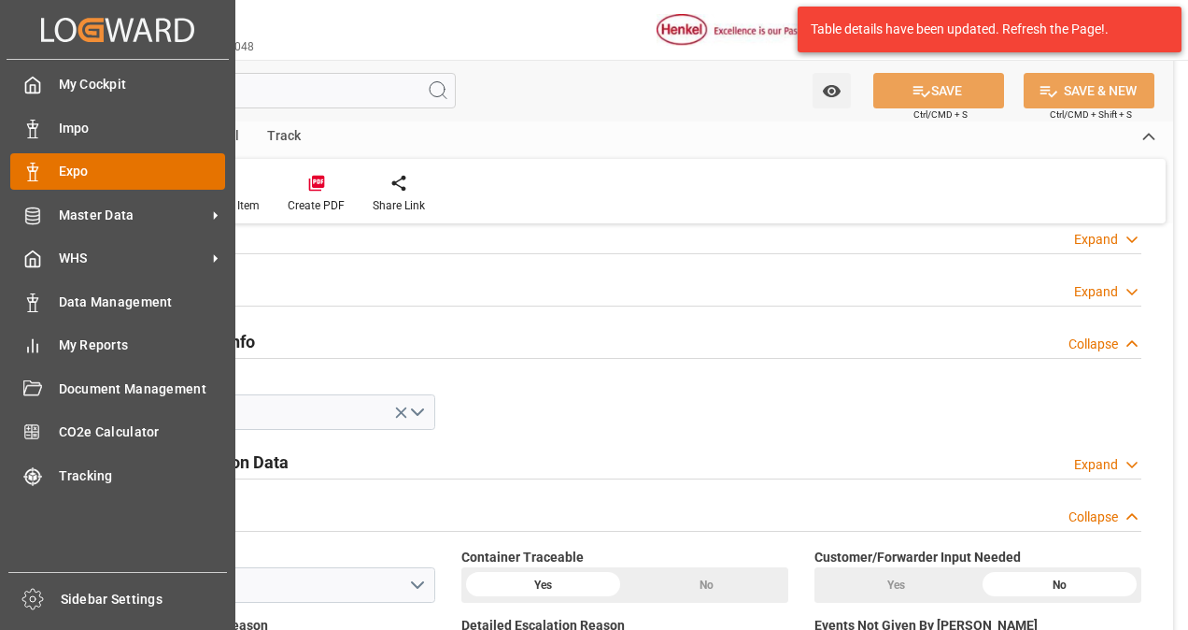
click at [37, 163] on div at bounding box center [26, 172] width 32 height 20
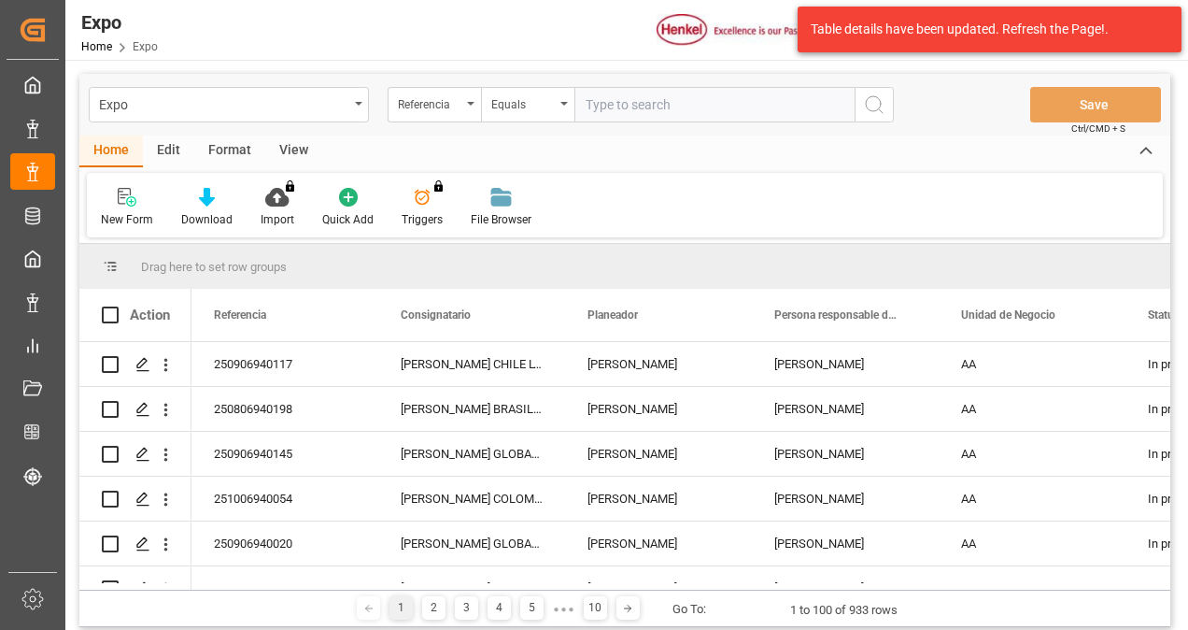
click at [605, 108] on input "text" at bounding box center [714, 104] width 280 height 35
type input "250806960040"
click at [877, 100] on icon "search button" at bounding box center [874, 104] width 22 height 22
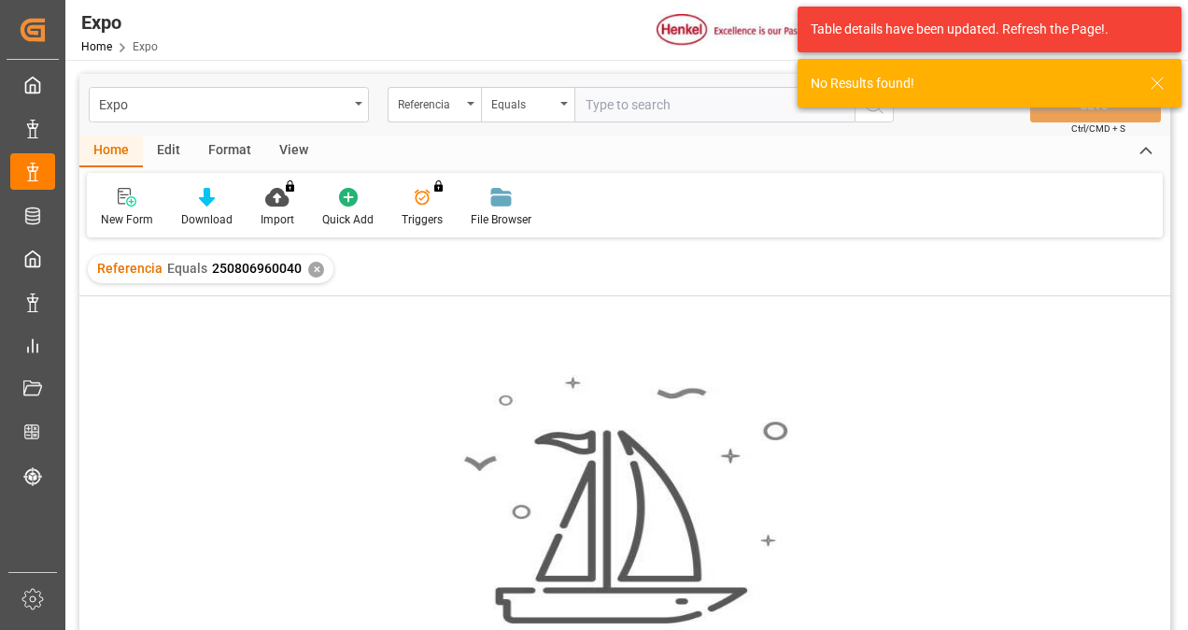
click at [313, 268] on div "✕" at bounding box center [316, 270] width 16 height 16
